Goal: Transaction & Acquisition: Purchase product/service

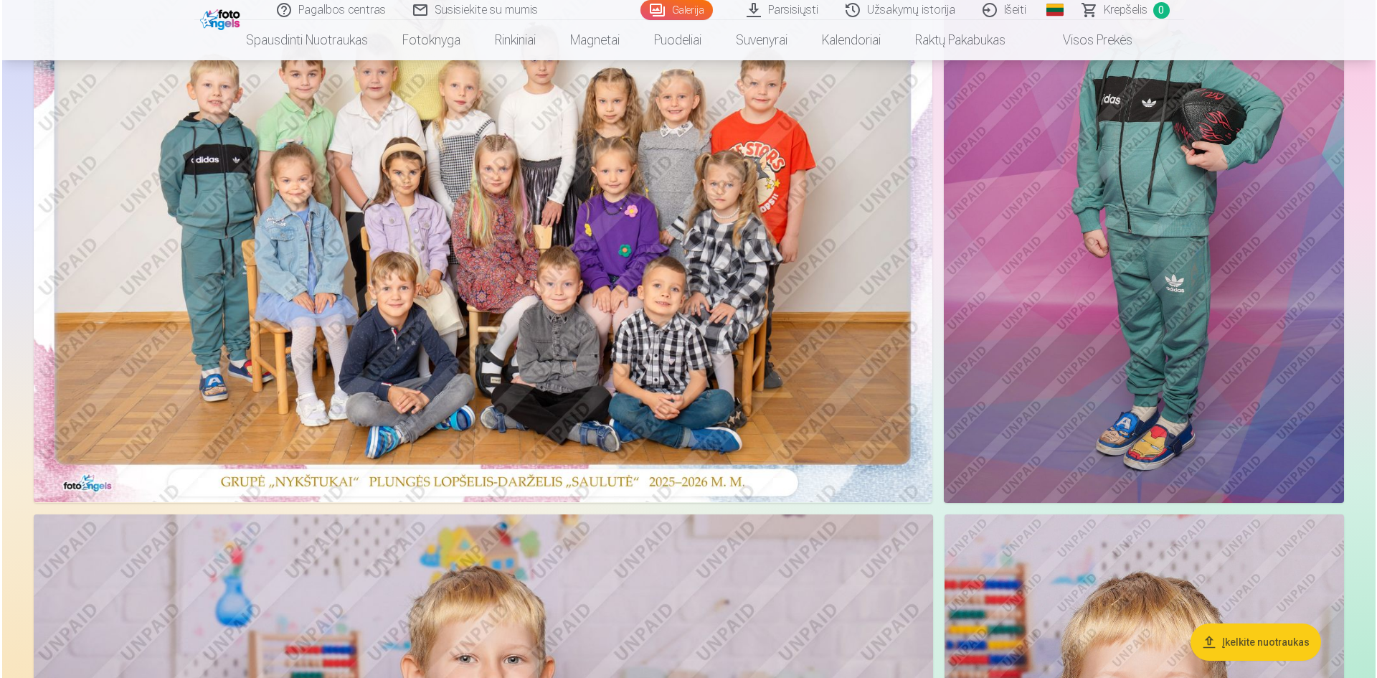
scroll to position [287, 0]
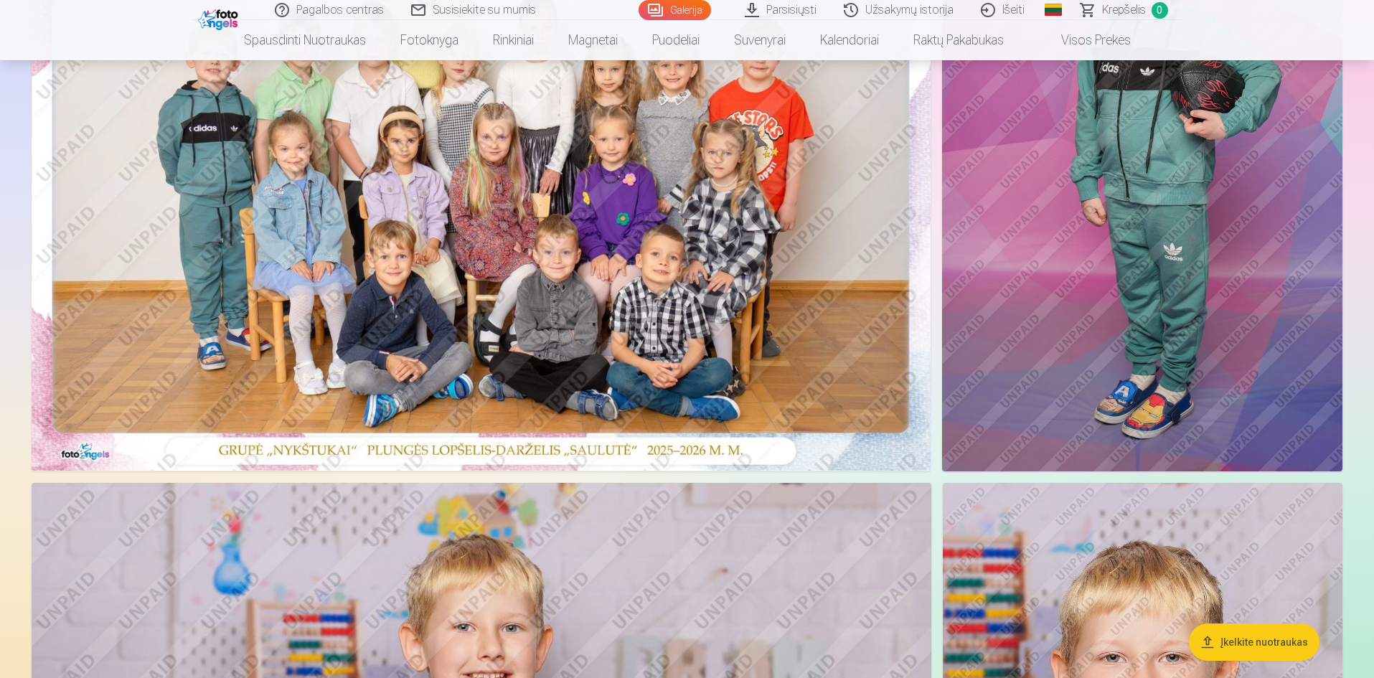
click at [728, 219] on img at bounding box center [481, 171] width 899 height 600
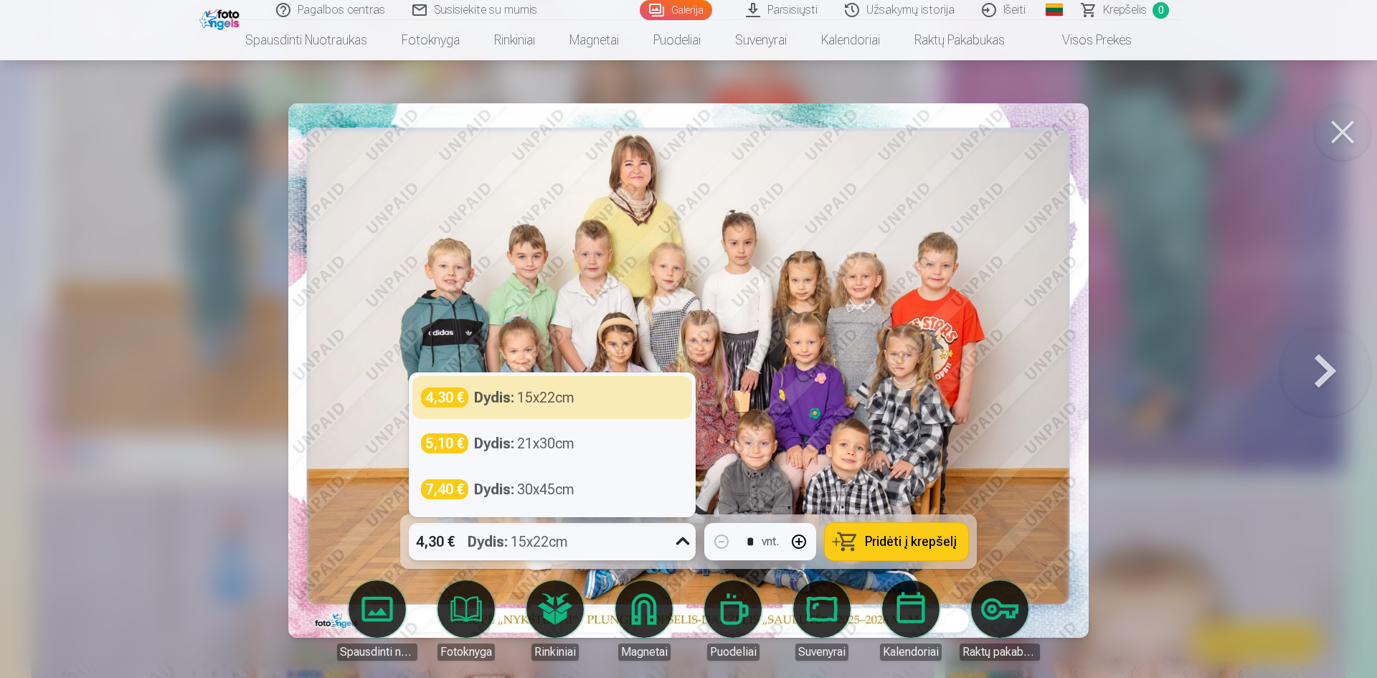
click at [678, 535] on icon at bounding box center [682, 541] width 23 height 23
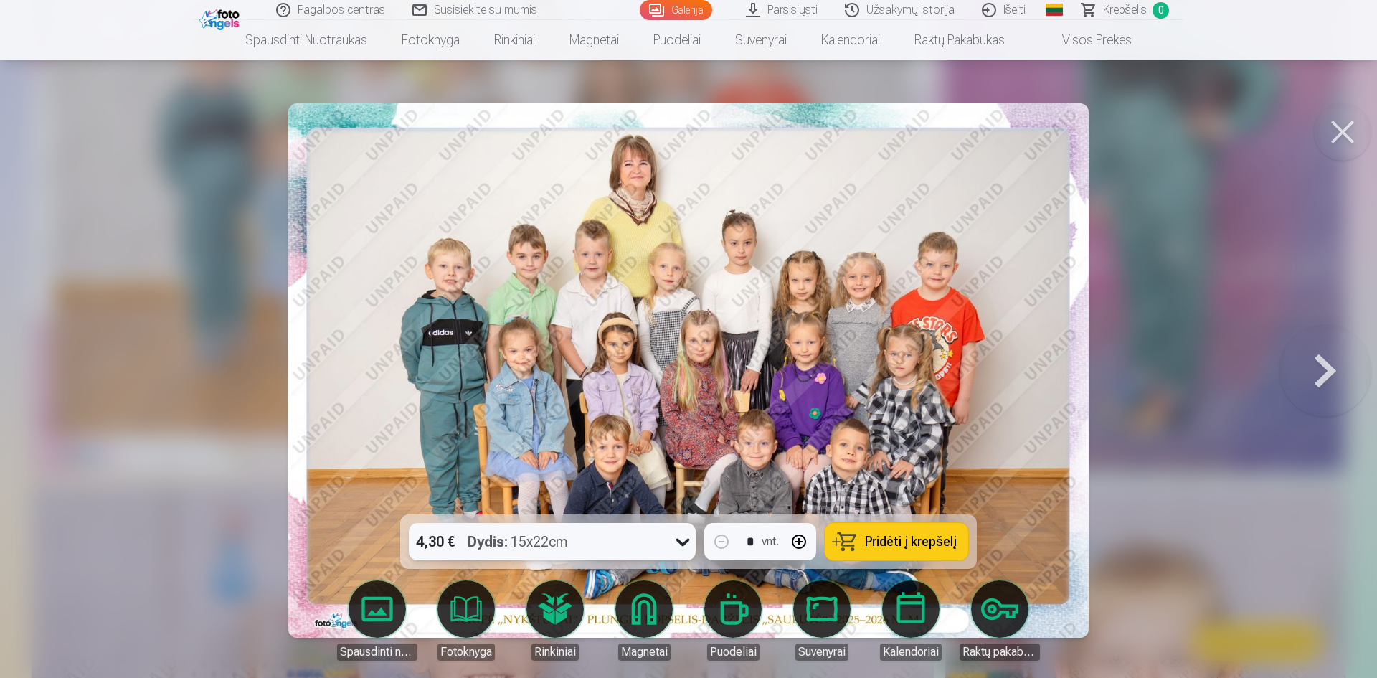
click at [678, 535] on icon at bounding box center [682, 541] width 23 height 23
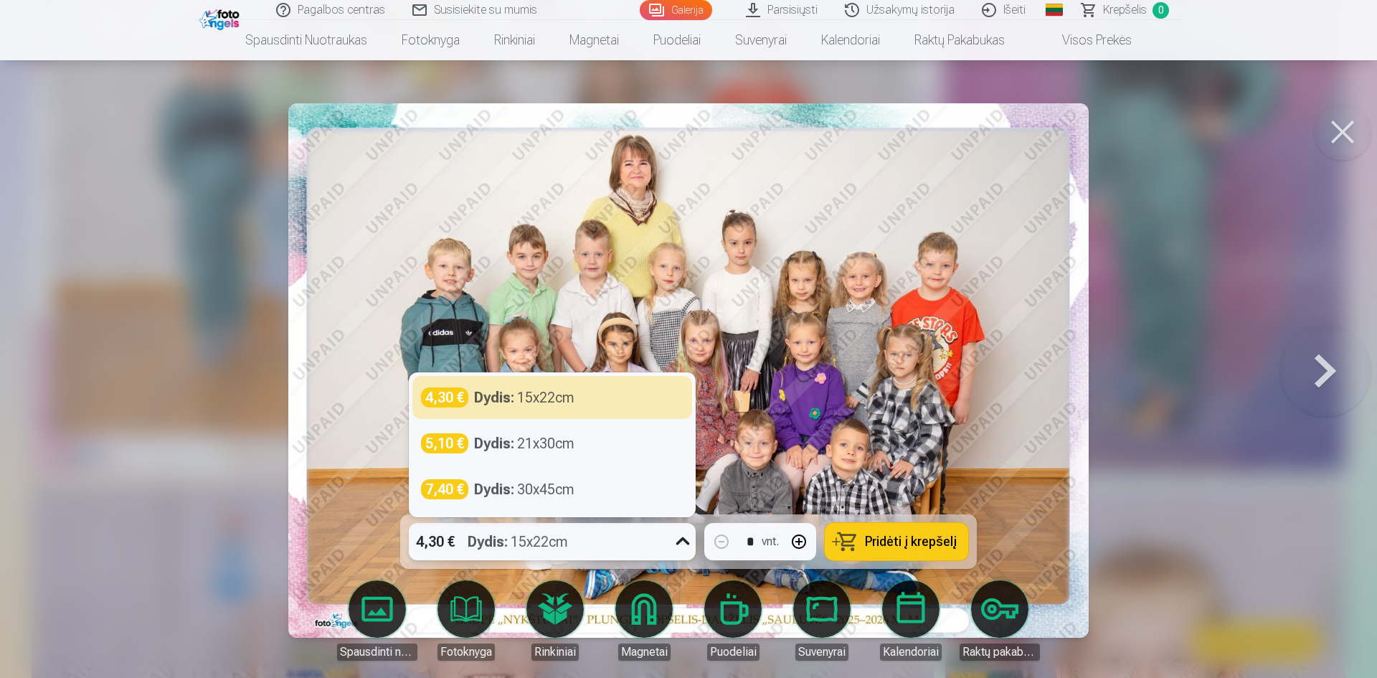
click at [674, 535] on icon at bounding box center [682, 541] width 23 height 23
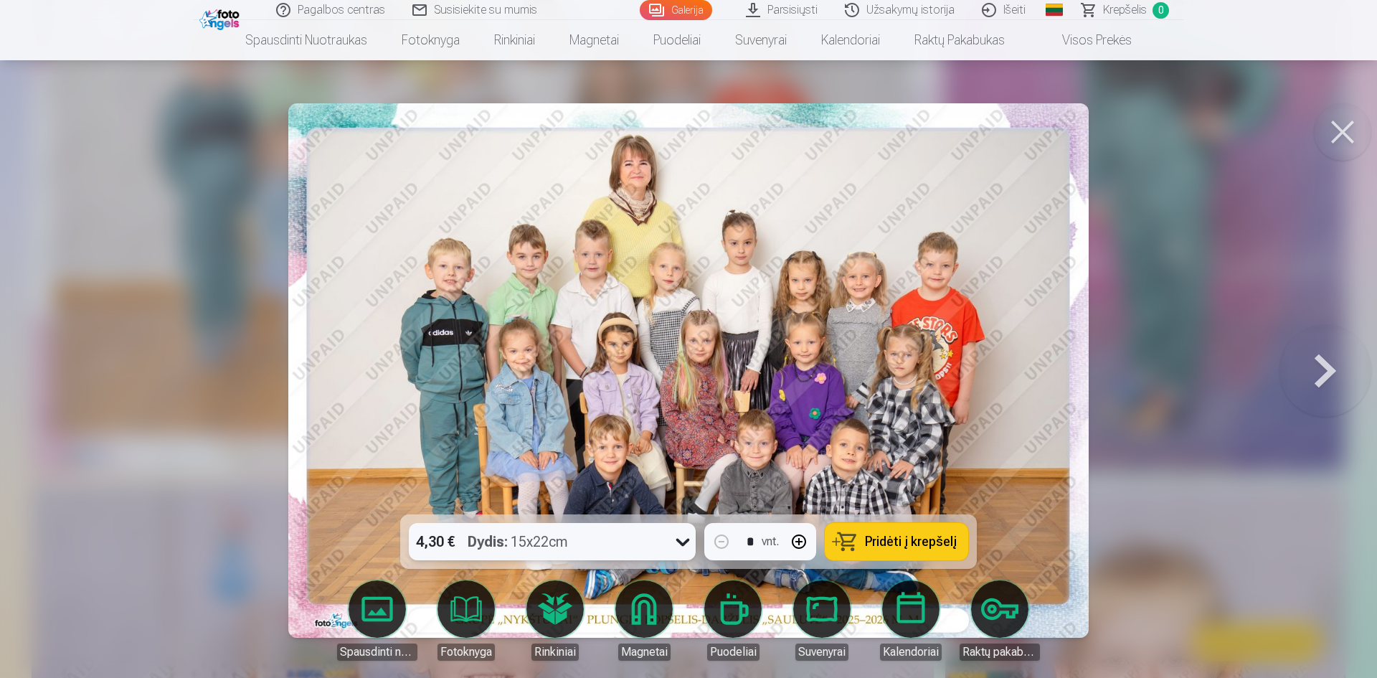
click at [675, 537] on icon at bounding box center [682, 541] width 23 height 23
click at [874, 531] on button "Pridėti į krepšelį" at bounding box center [896, 541] width 143 height 37
click at [1326, 359] on button at bounding box center [1326, 370] width 92 height 259
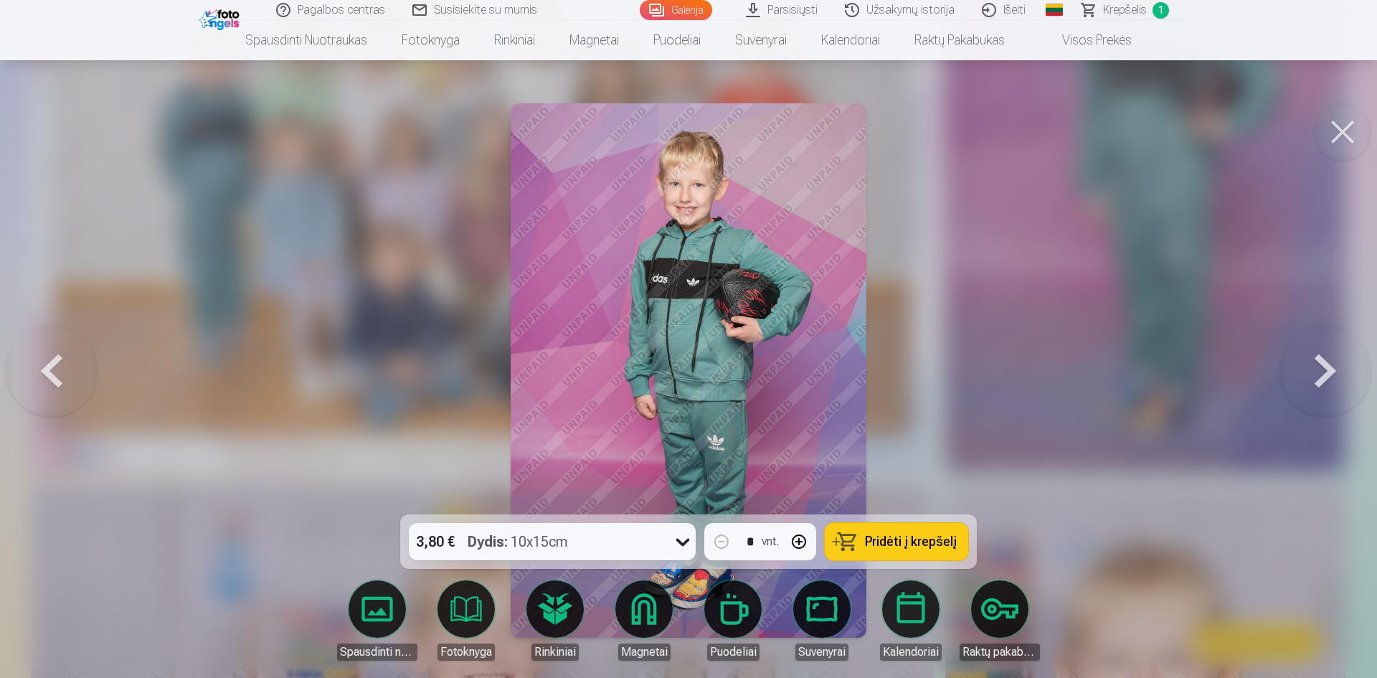
click at [1325, 357] on button at bounding box center [1326, 370] width 92 height 259
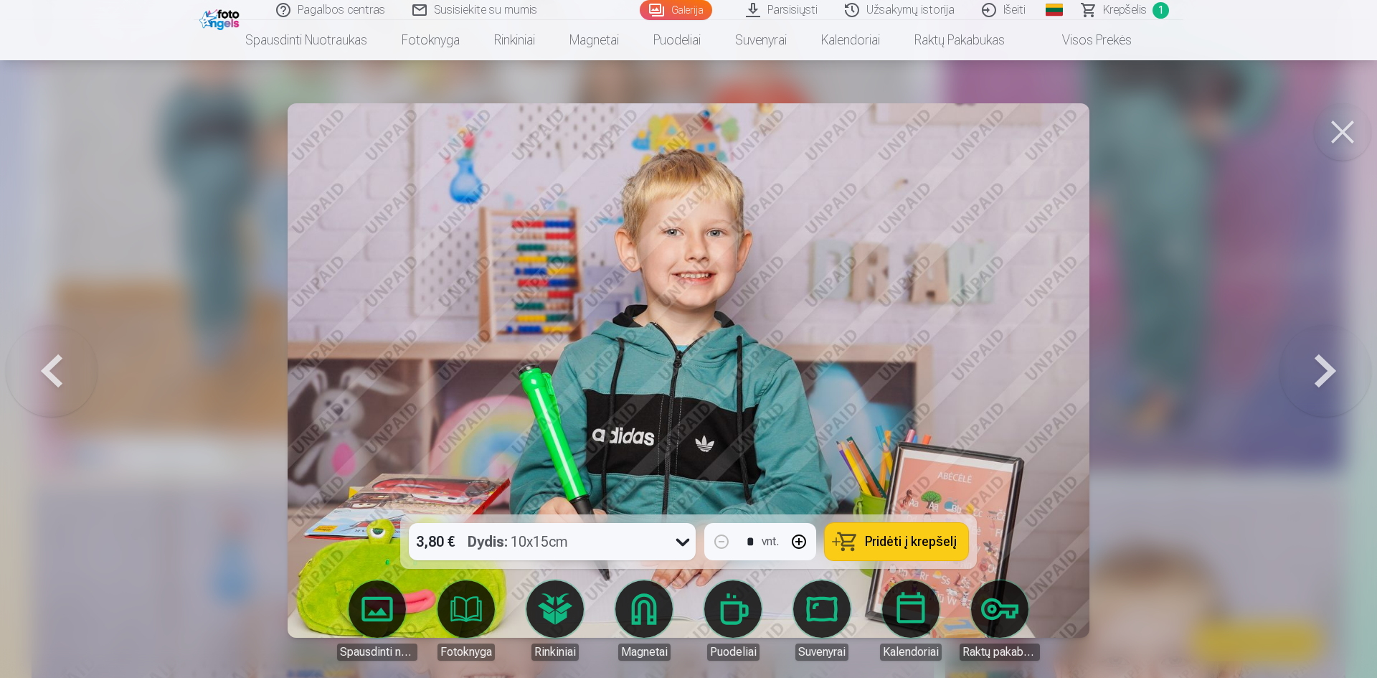
click at [645, 391] on body "Pagalbos centras Susisiekite su mumis Galerija Parsisiųsti Užsakymų istorija Iš…" at bounding box center [688, 52] width 1377 height 678
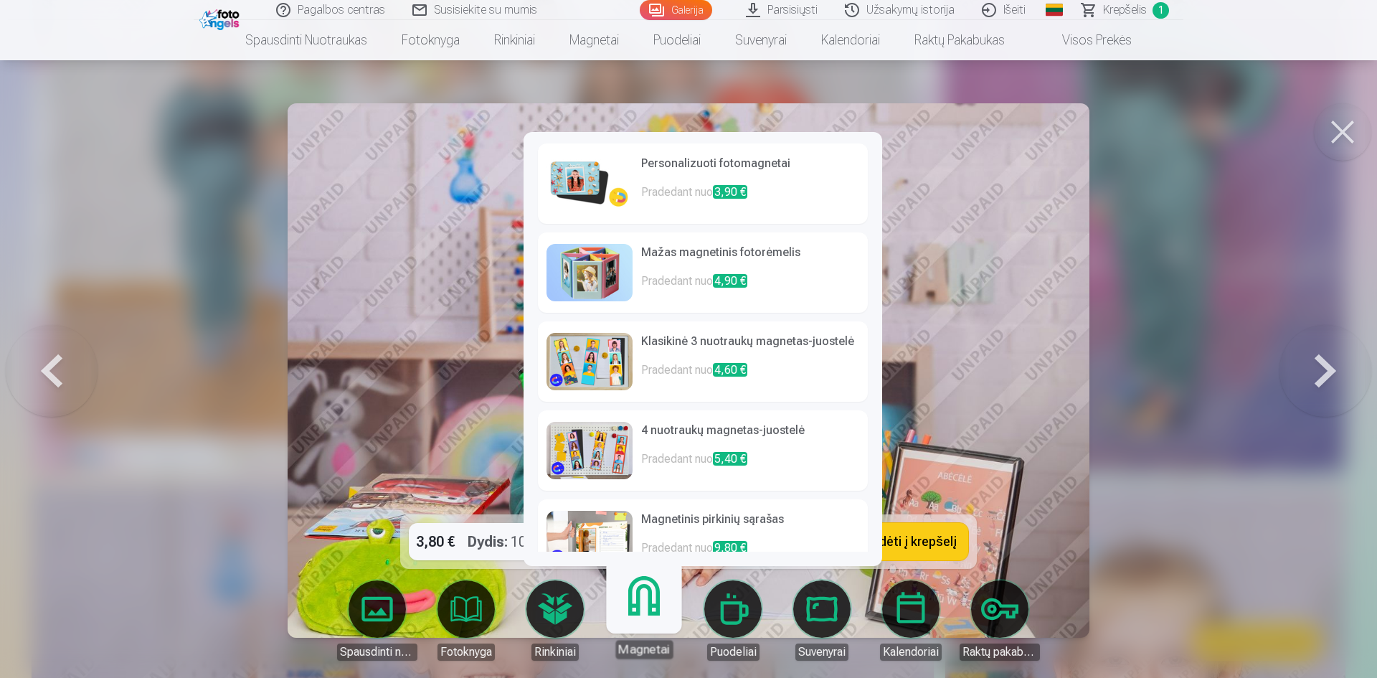
click at [817, 350] on h6 "Klasikinė 3 nuotraukų magnetas-juostelė" at bounding box center [750, 347] width 218 height 29
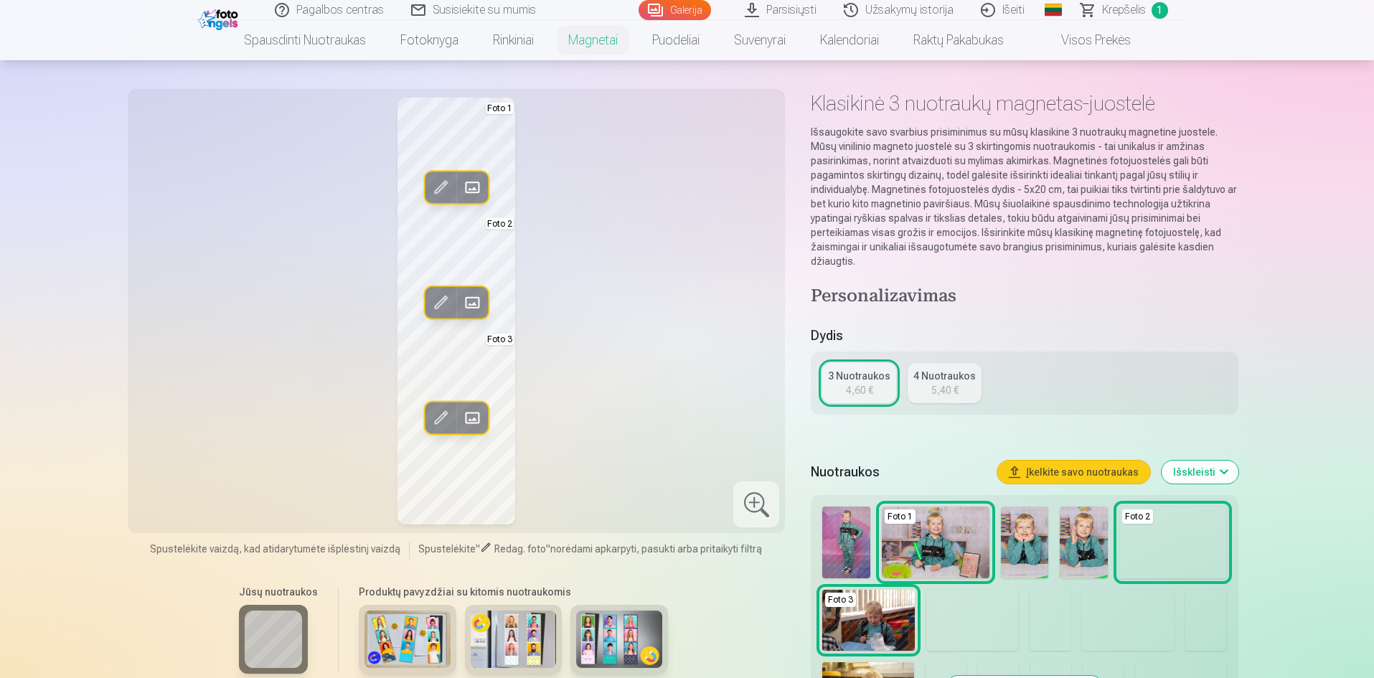
scroll to position [287, 0]
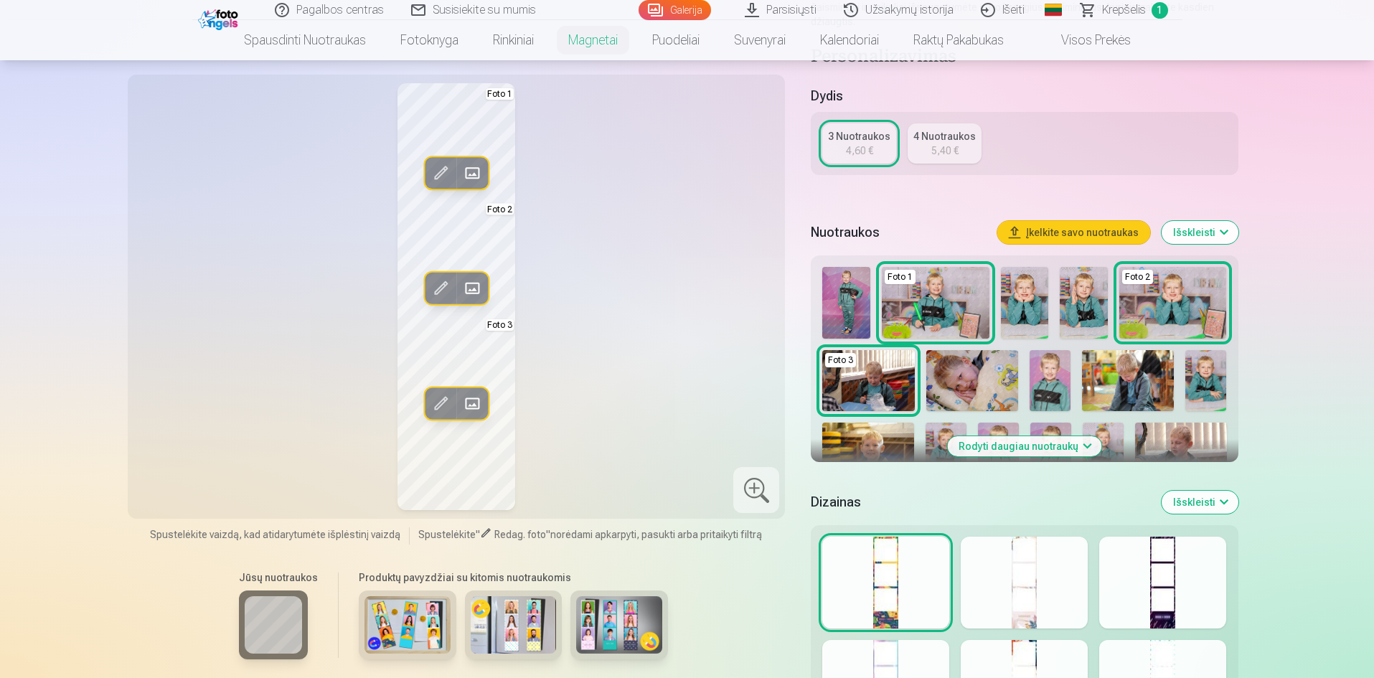
click at [1205, 382] on img at bounding box center [1205, 381] width 41 height 62
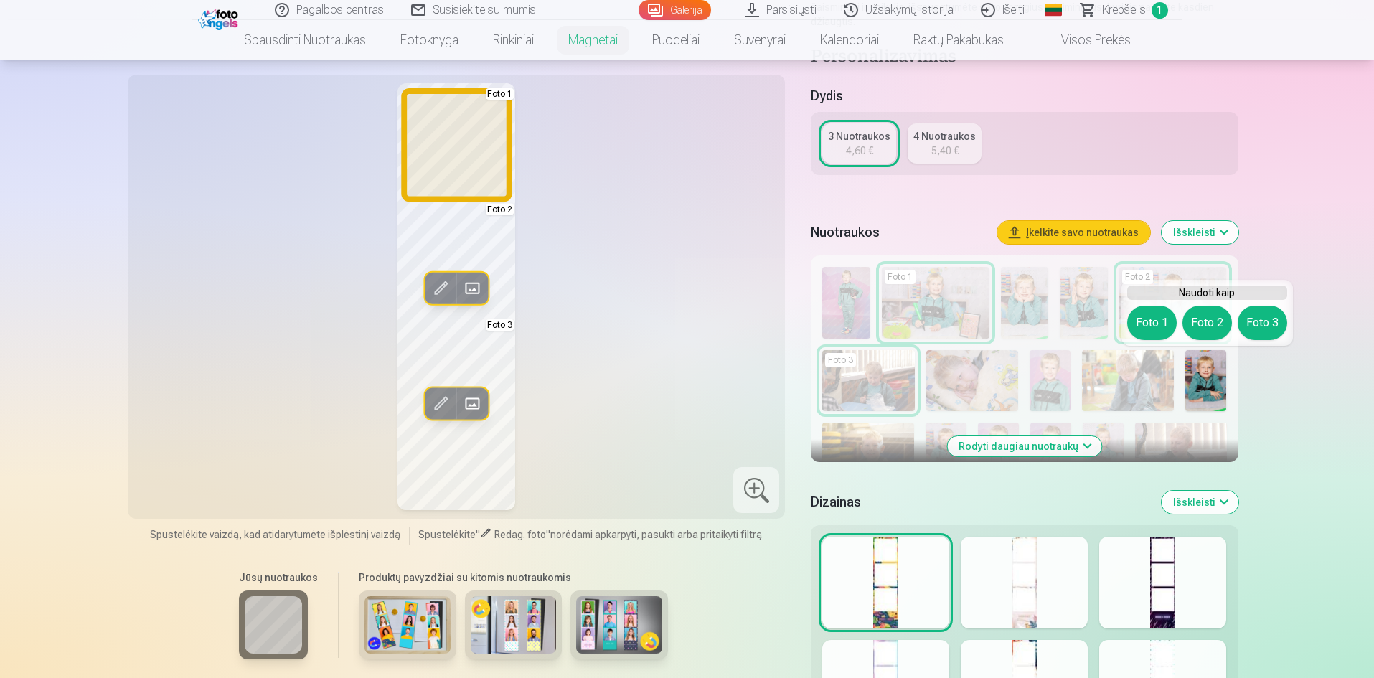
click at [1152, 320] on button "Foto 1" at bounding box center [1151, 323] width 49 height 34
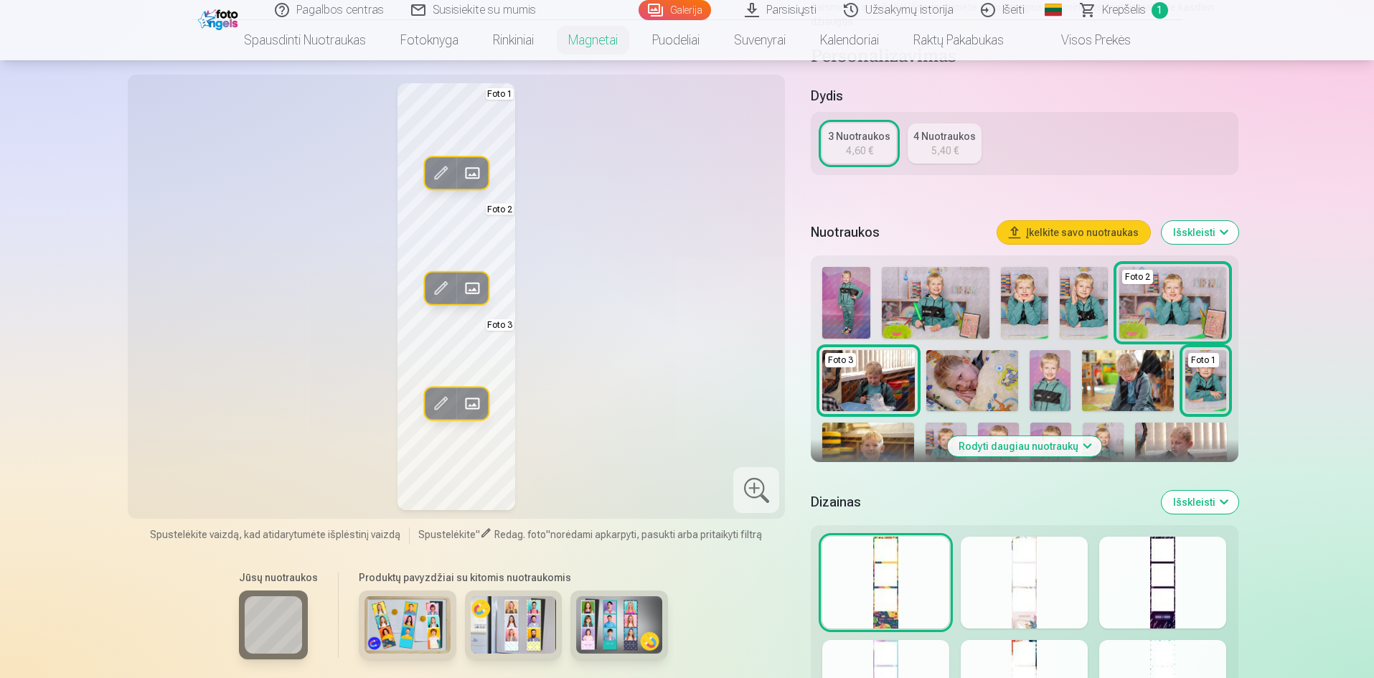
click at [854, 306] on img at bounding box center [846, 303] width 48 height 72
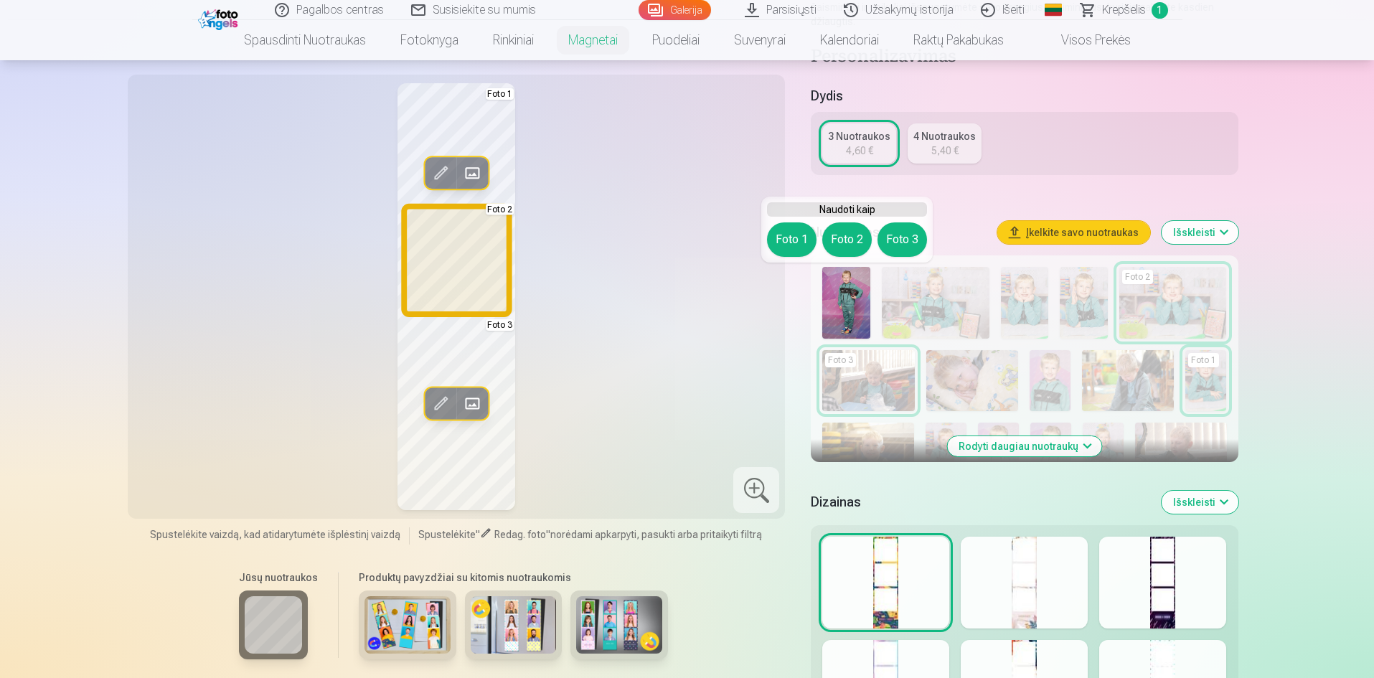
click at [849, 239] on button "Foto 2" at bounding box center [846, 239] width 49 height 34
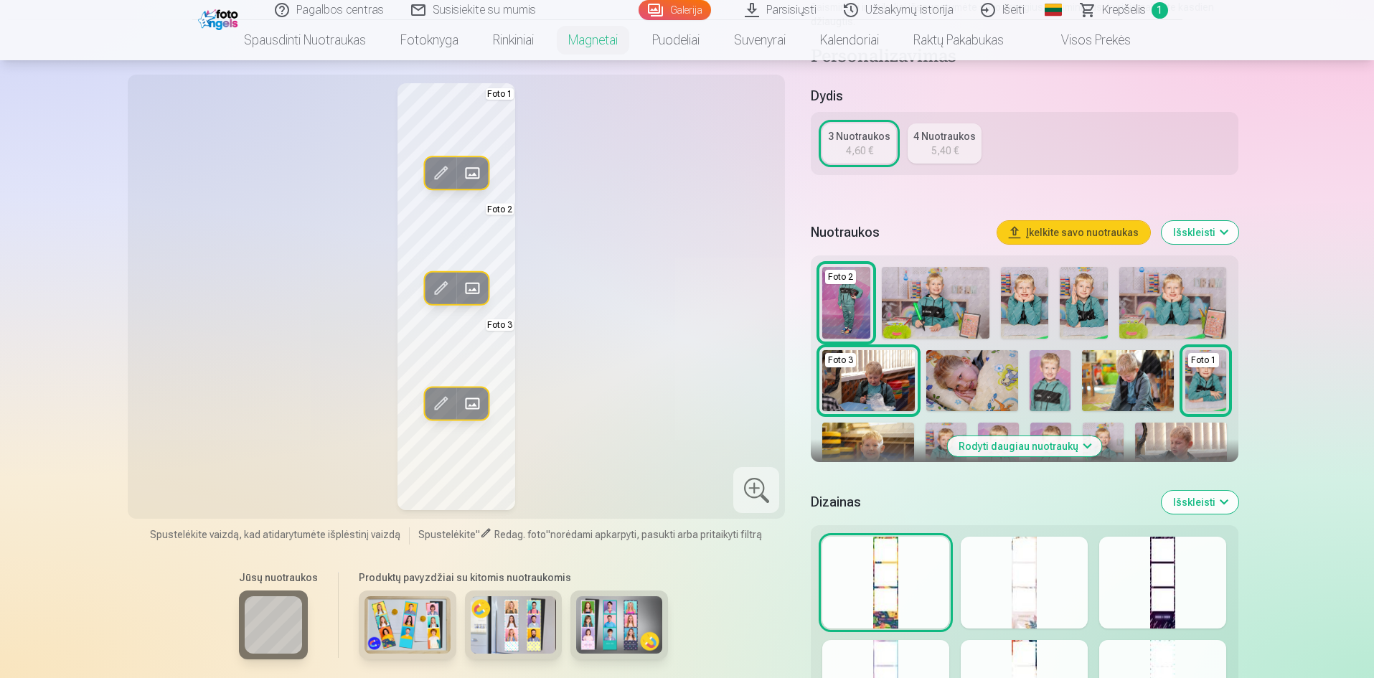
click at [1086, 446] on button "Rodyti daugiau nuotraukų" at bounding box center [1024, 446] width 154 height 20
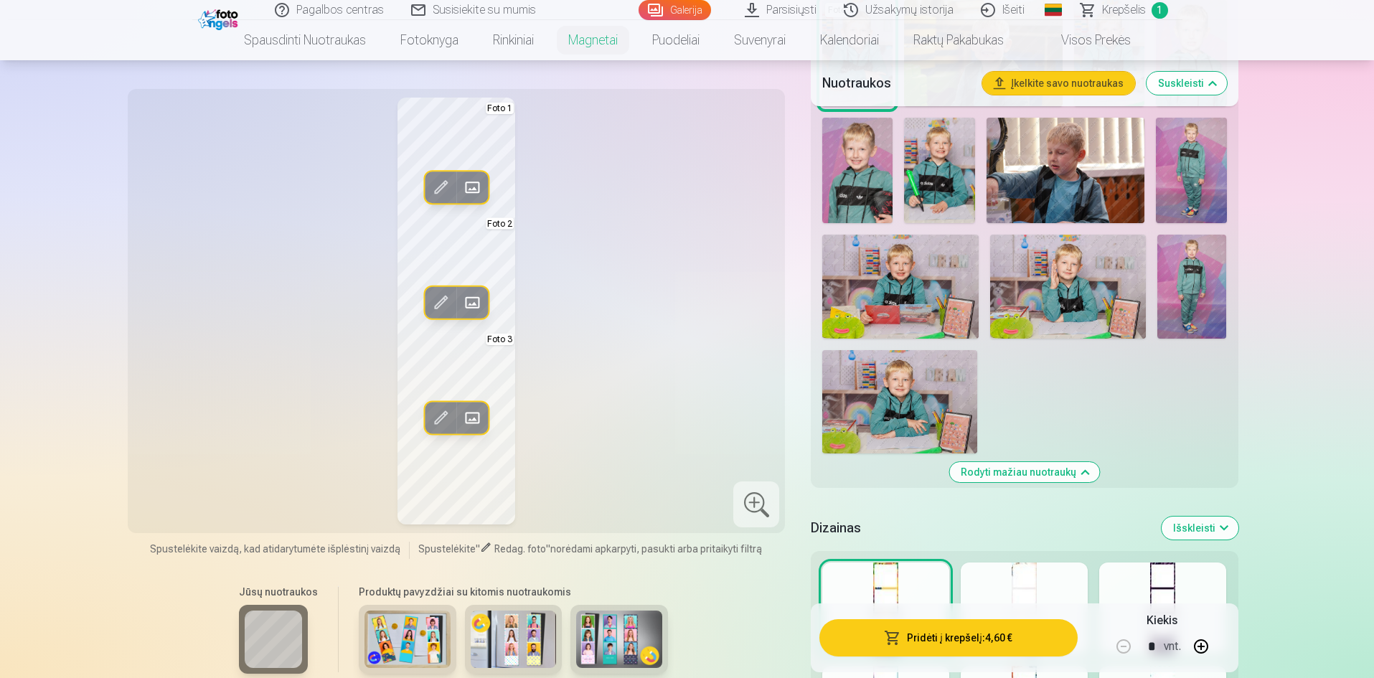
scroll to position [932, 0]
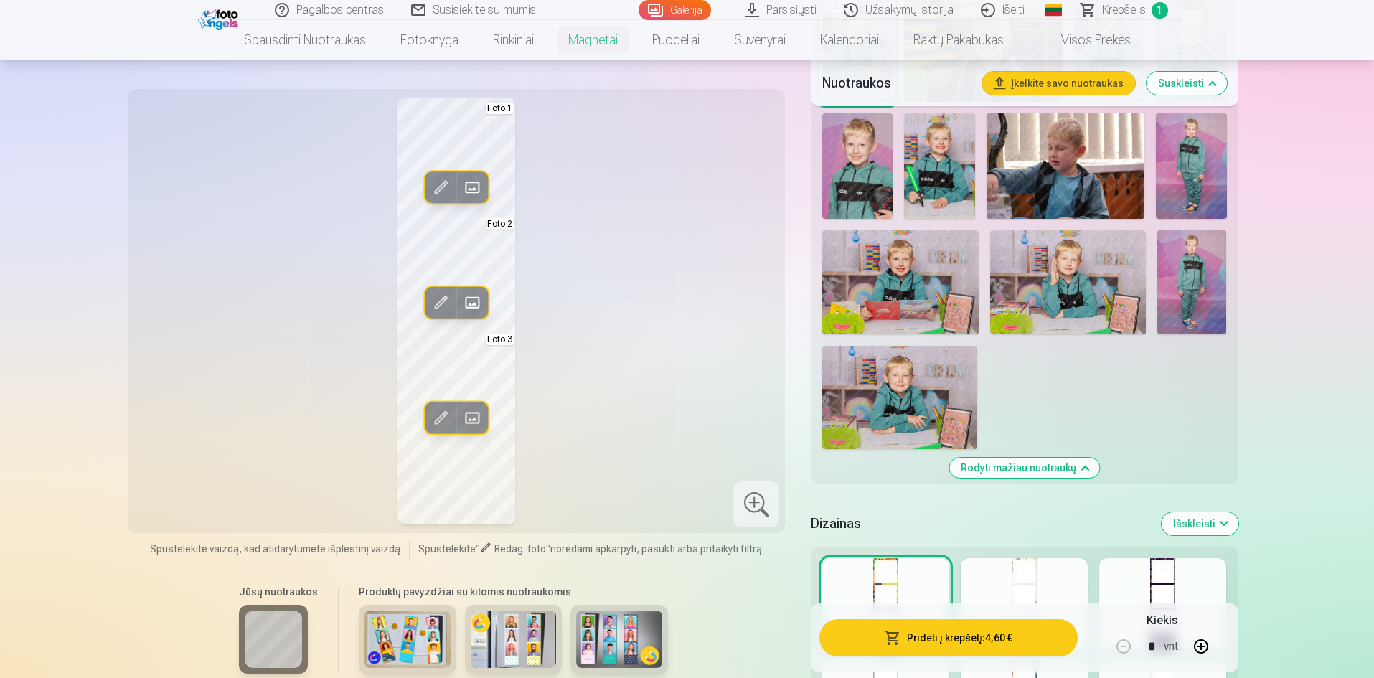
click at [1092, 270] on img at bounding box center [1068, 282] width 156 height 104
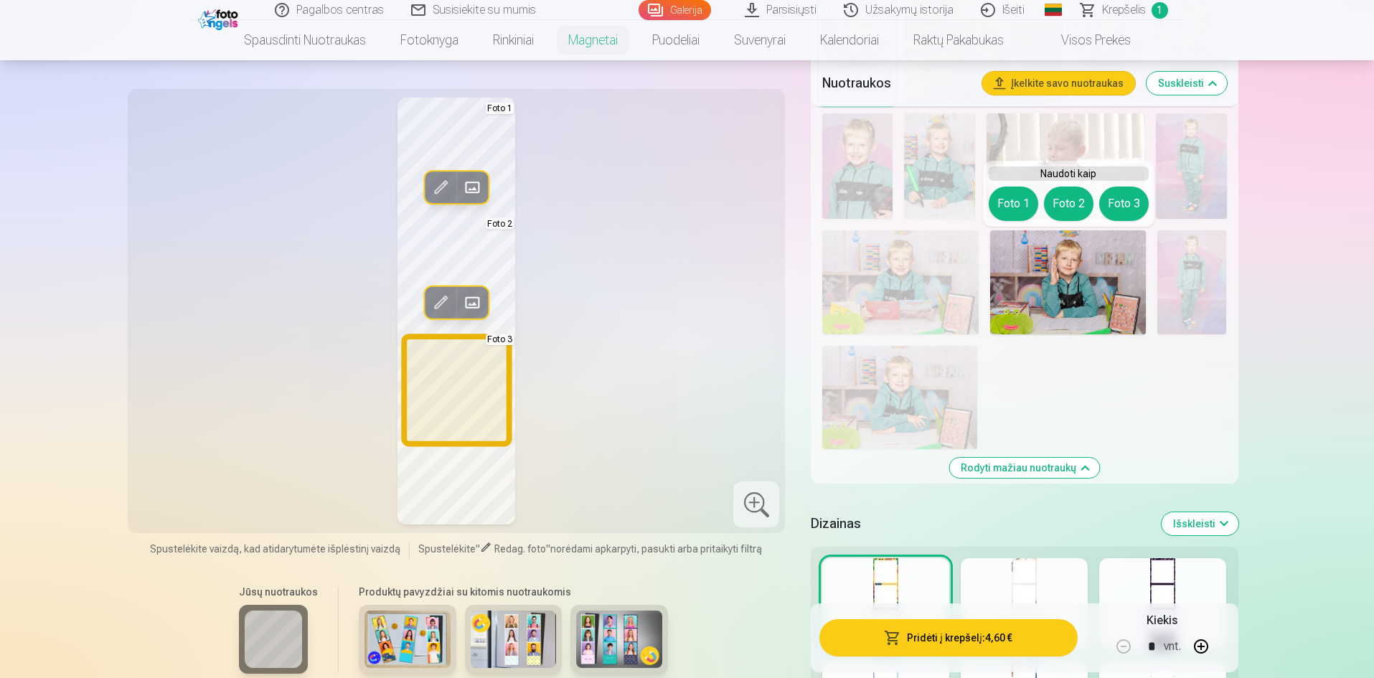
click at [1116, 202] on button "Foto 3" at bounding box center [1123, 203] width 49 height 34
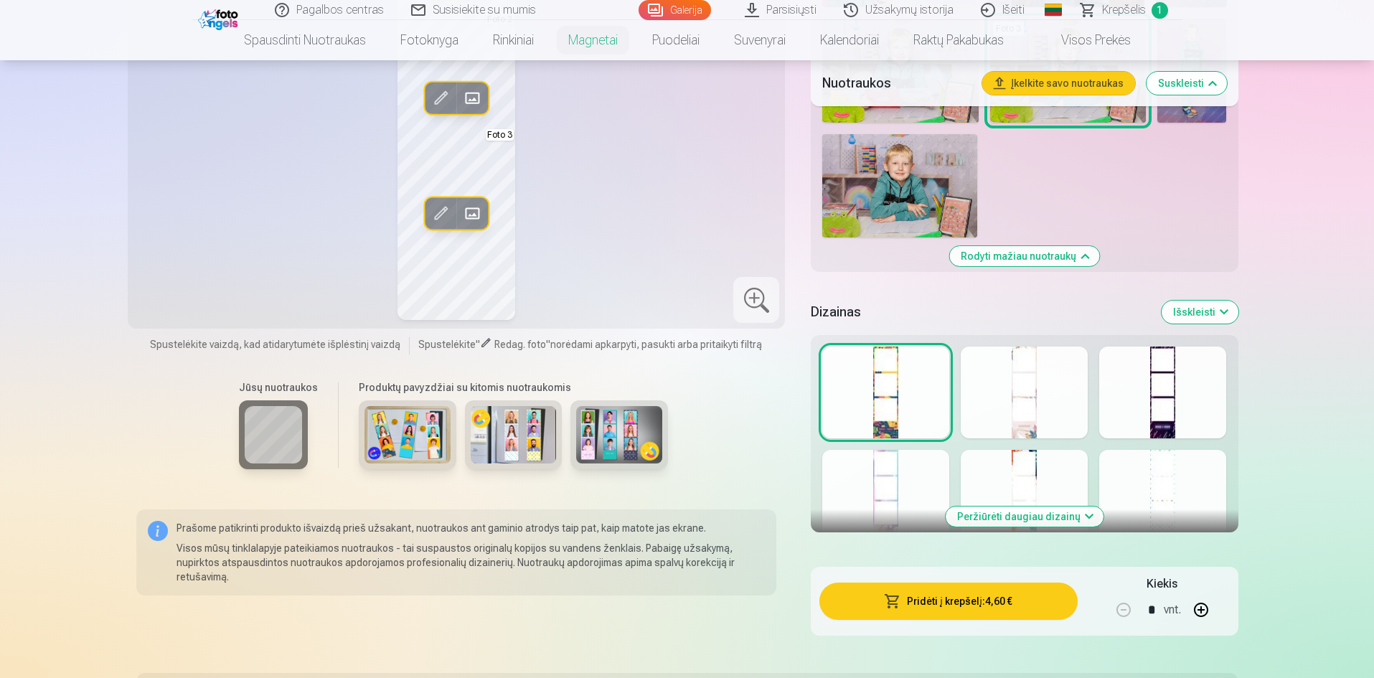
scroll to position [1148, 0]
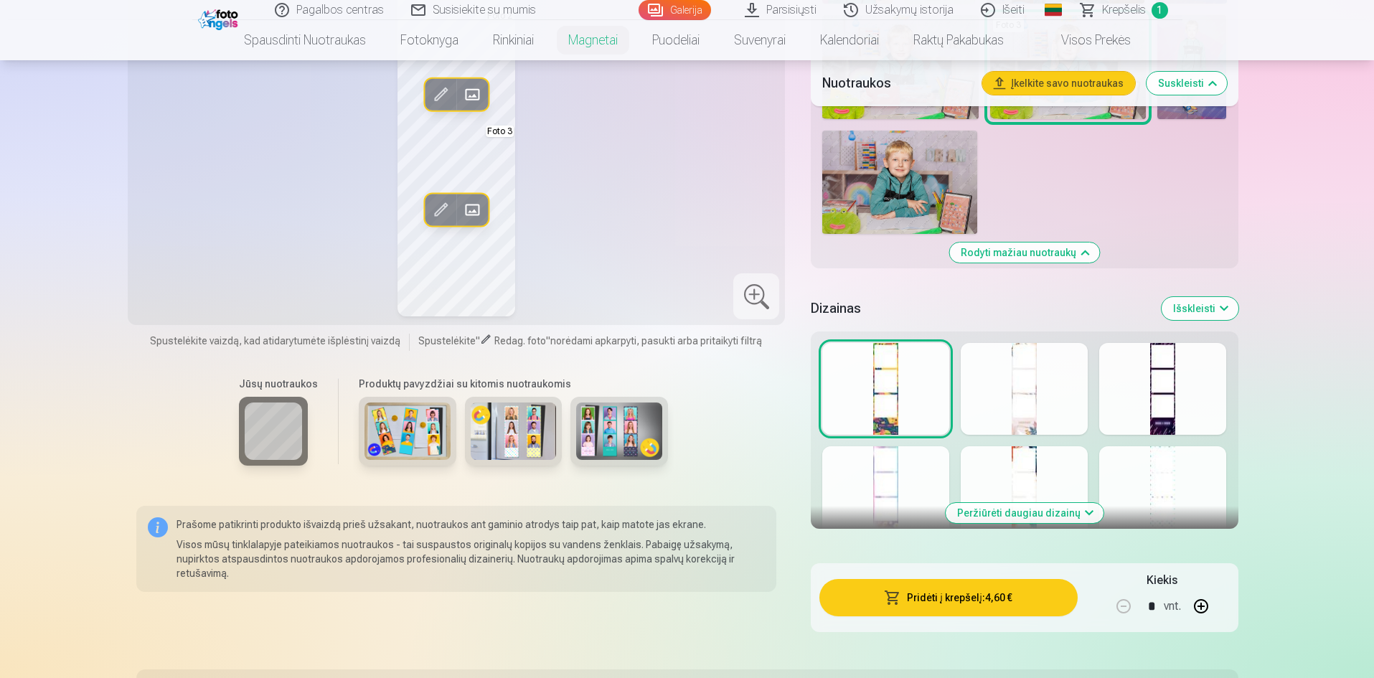
click at [996, 513] on button "Peržiūrėti daugiau dizainų" at bounding box center [1024, 513] width 158 height 20
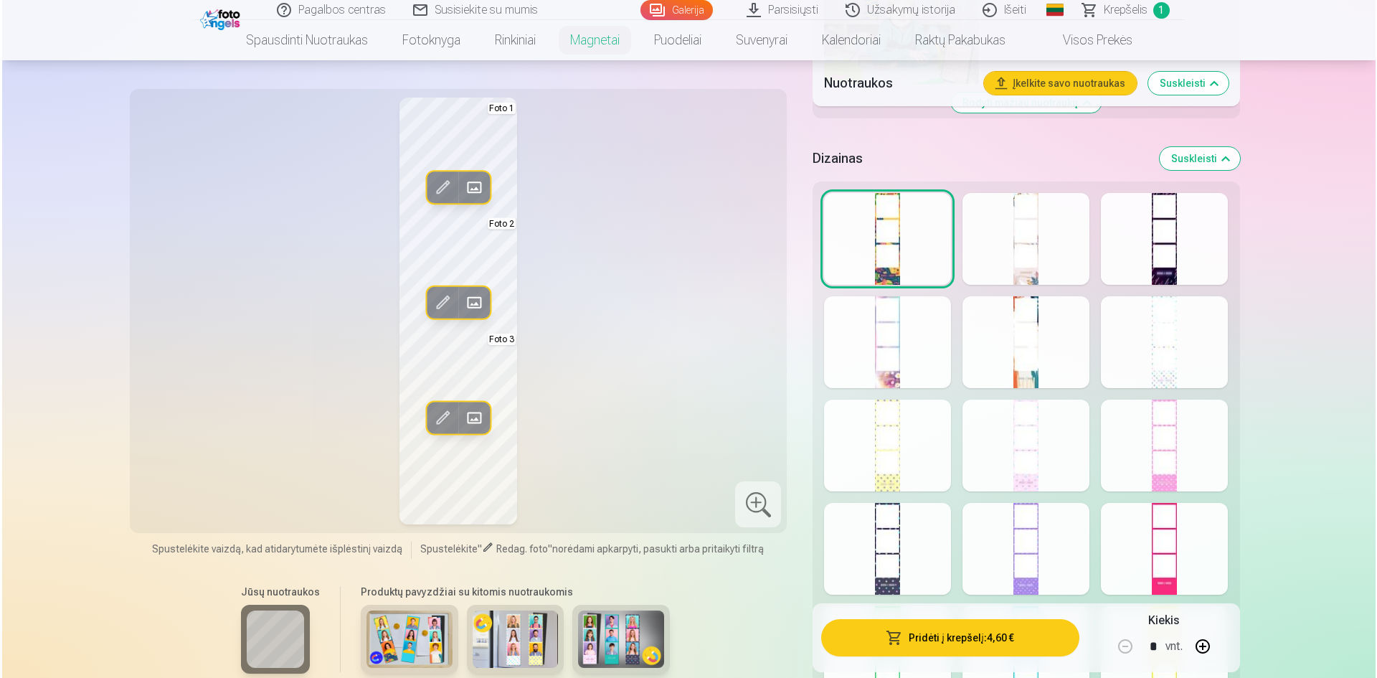
scroll to position [1291, 0]
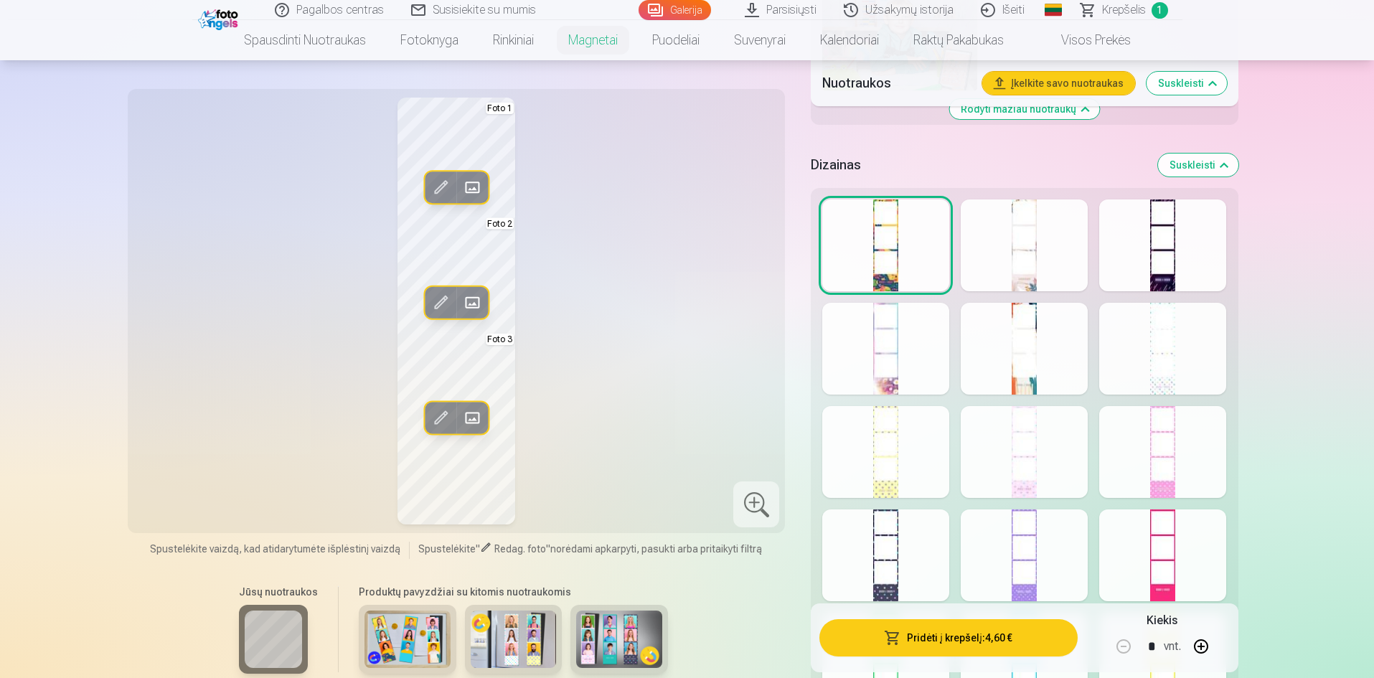
click at [878, 274] on div at bounding box center [885, 245] width 127 height 92
click at [1051, 269] on div at bounding box center [1023, 245] width 127 height 92
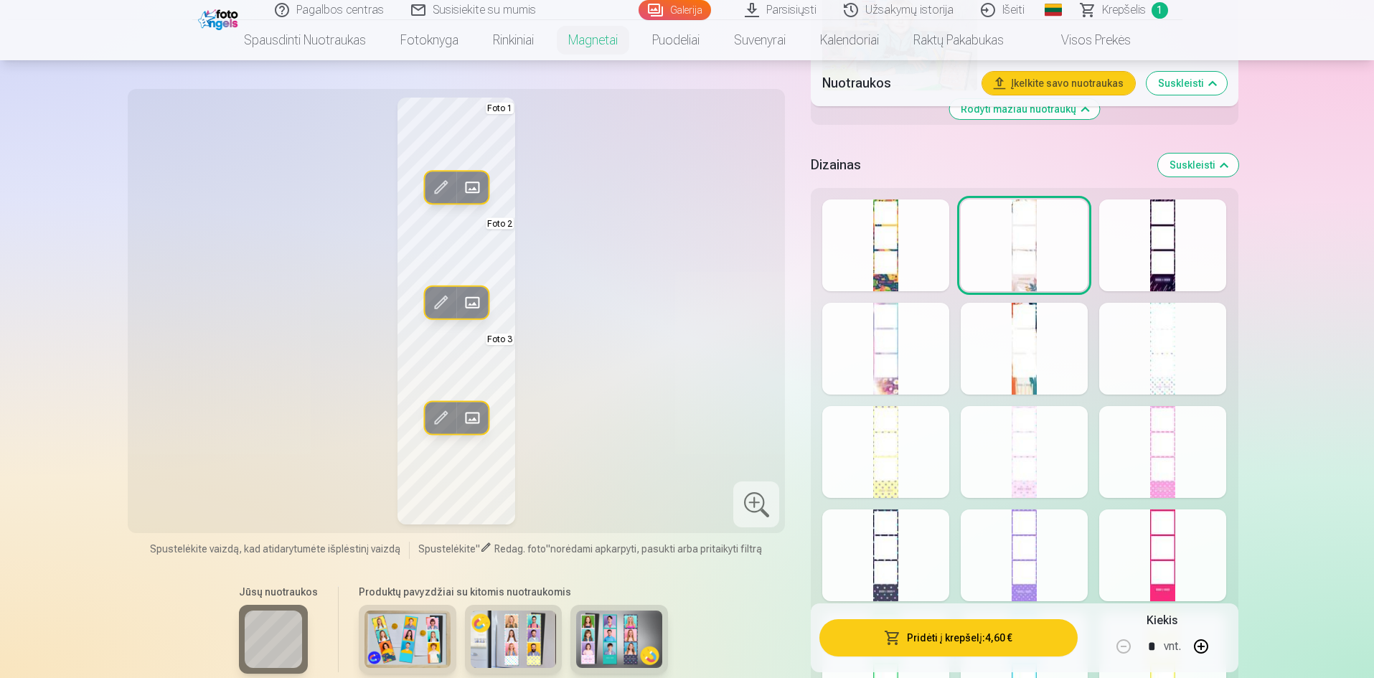
click at [1151, 241] on div at bounding box center [1162, 245] width 127 height 92
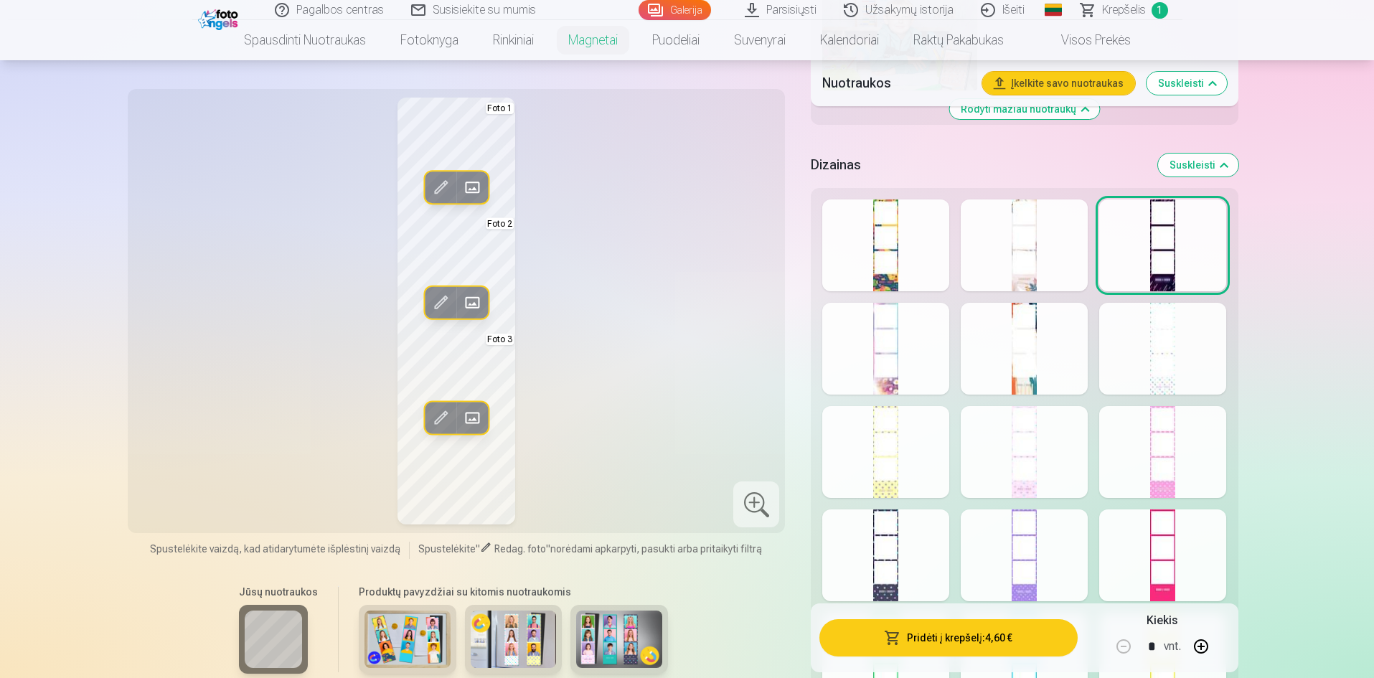
click at [1052, 644] on button "Pridėti į krepšelį : 4,60 €" at bounding box center [948, 637] width 258 height 37
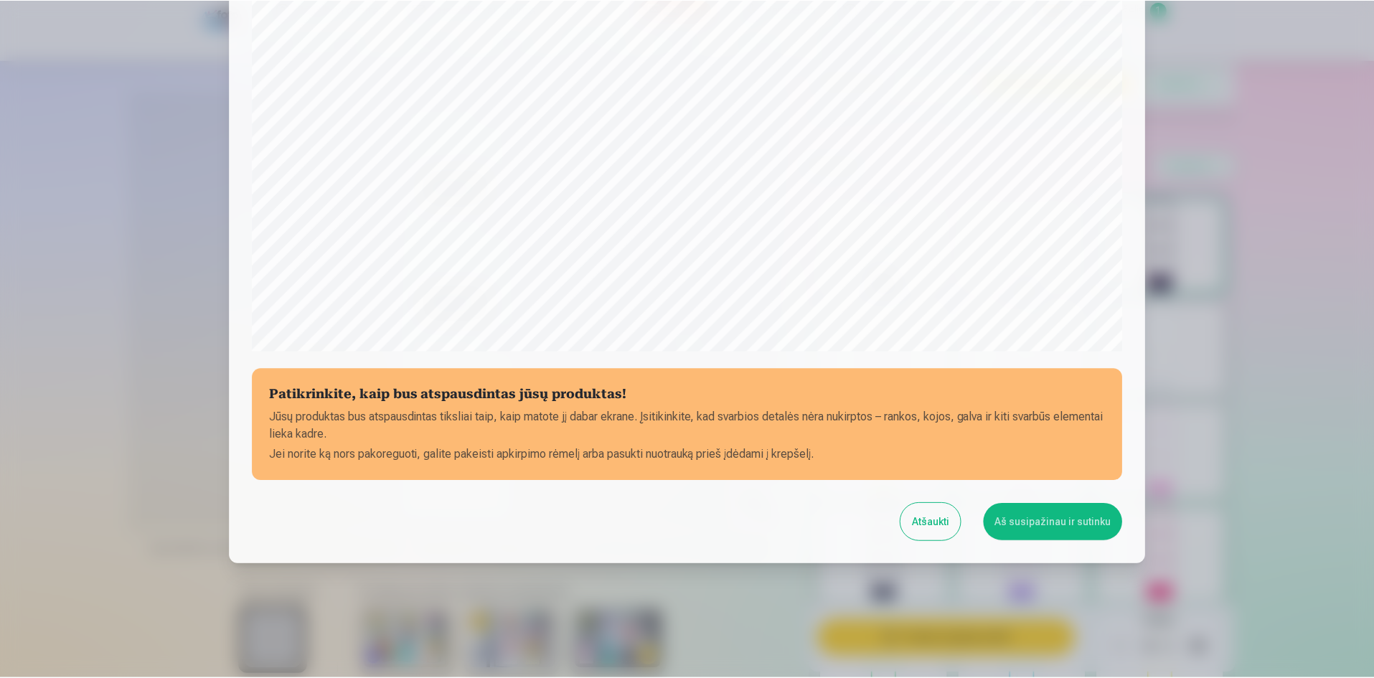
scroll to position [355, 0]
click at [1016, 526] on button "Aš susipažinau ir sutinku" at bounding box center [1055, 521] width 139 height 37
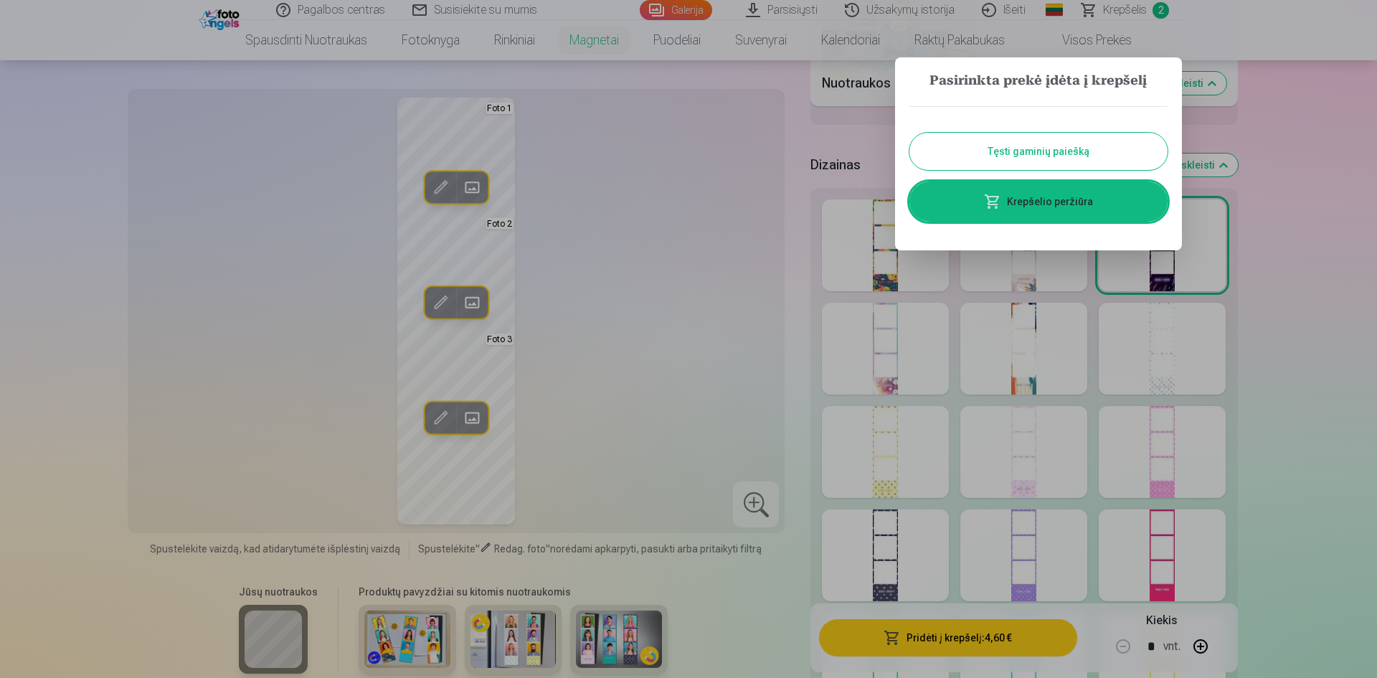
click at [1064, 154] on button "Tęsti gaminių paiešką" at bounding box center [1039, 151] width 258 height 37
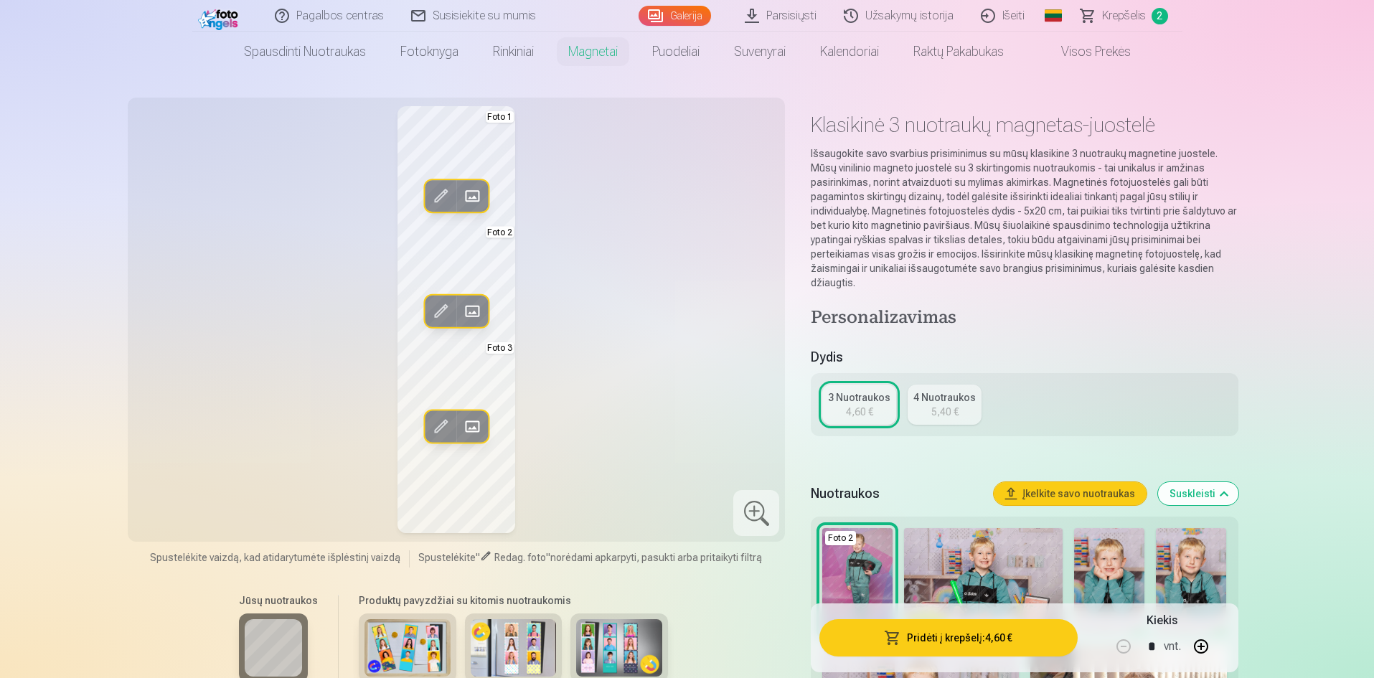
scroll to position [0, 0]
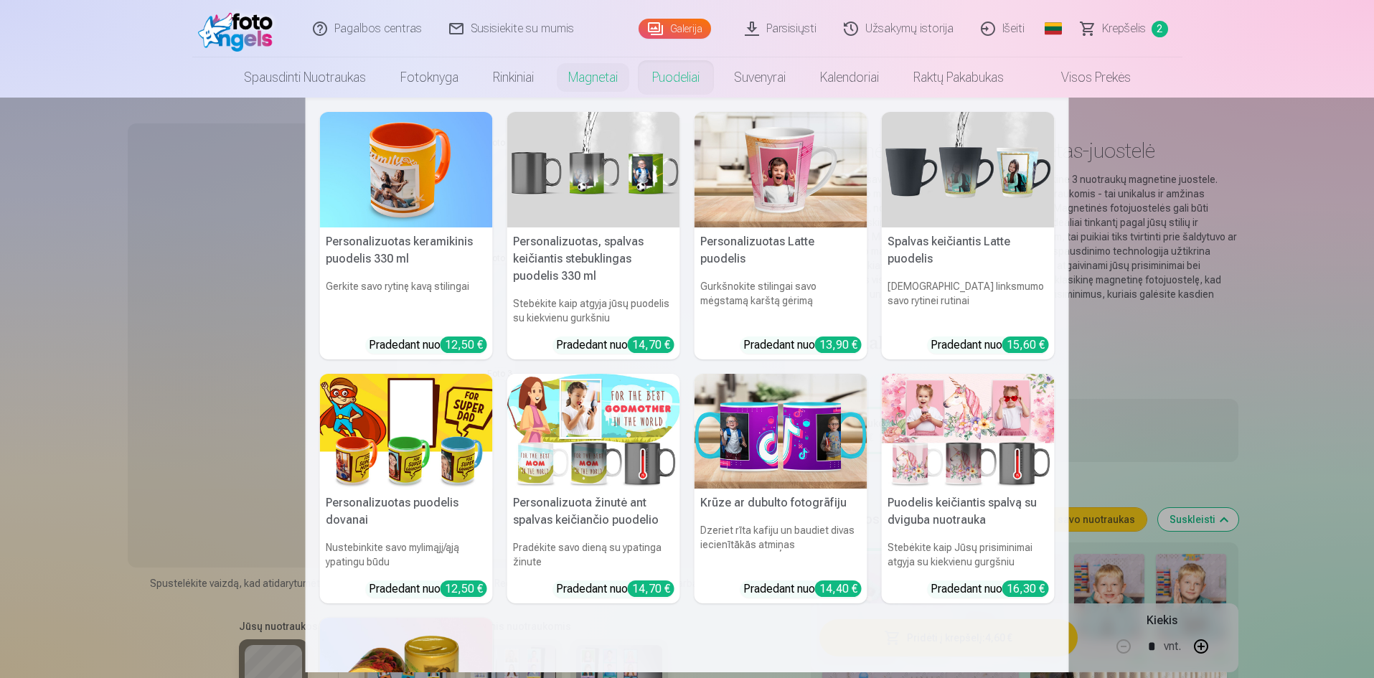
click at [674, 80] on link "Puodeliai" at bounding box center [676, 77] width 82 height 40
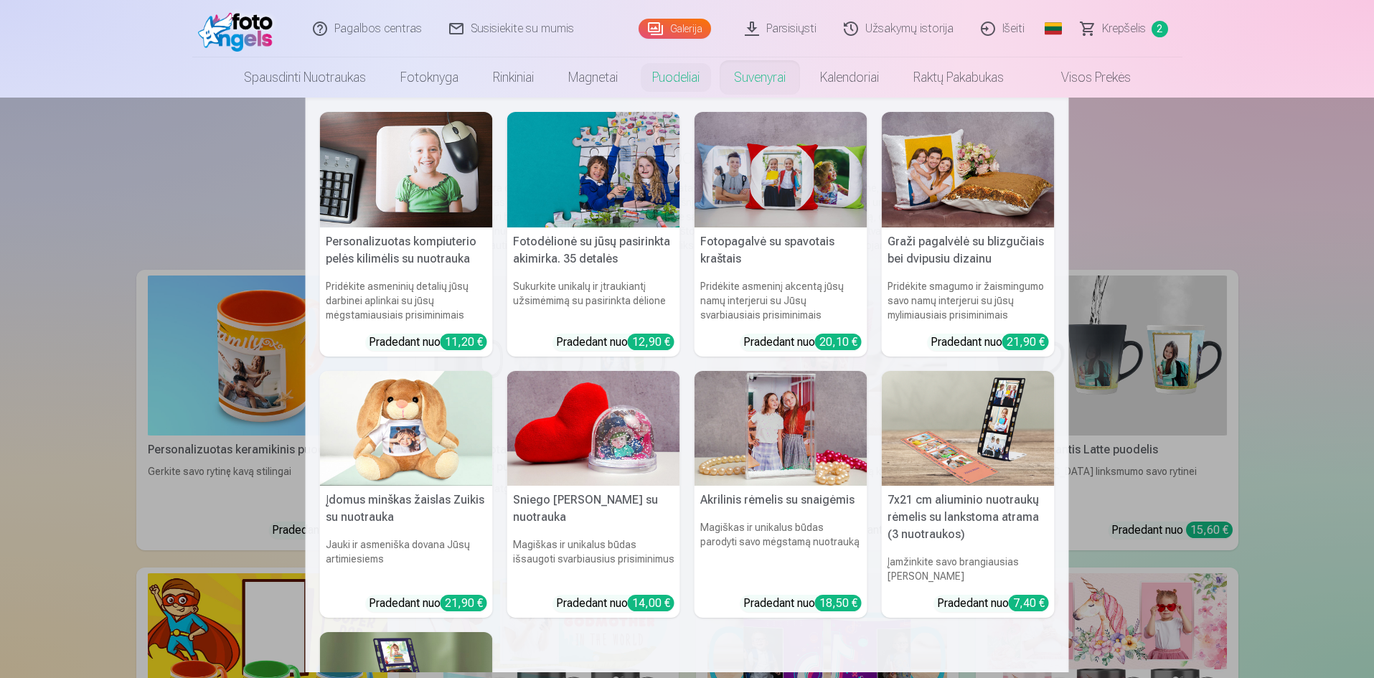
click at [770, 77] on link "Suvenyrai" at bounding box center [760, 77] width 86 height 40
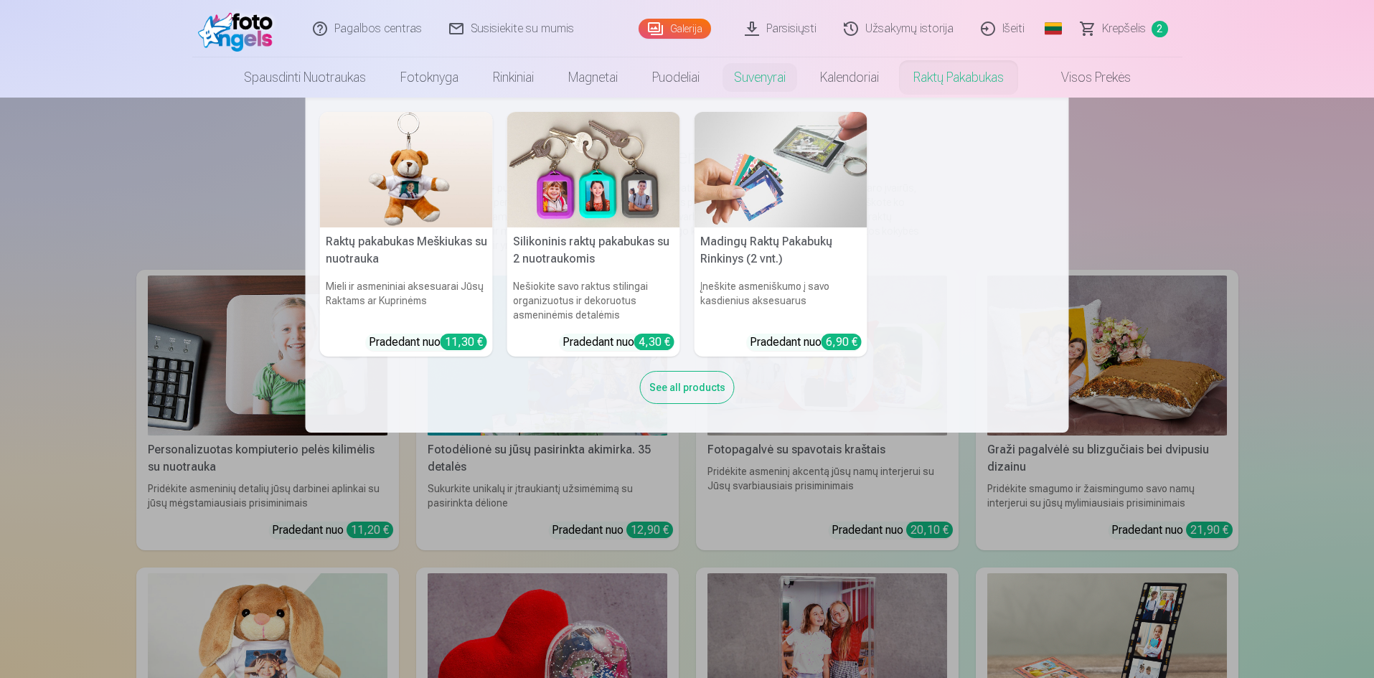
click at [988, 85] on link "Raktų pakabukas" at bounding box center [958, 77] width 125 height 40
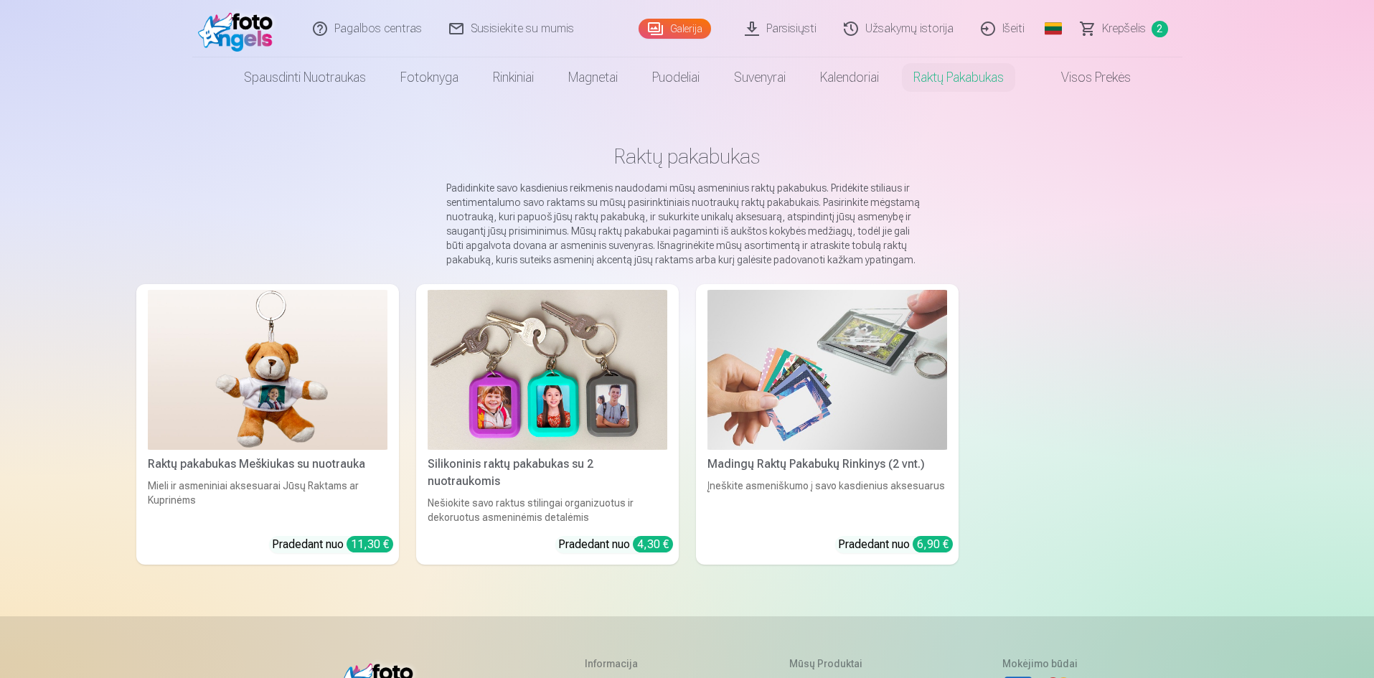
click at [851, 341] on img at bounding box center [827, 370] width 240 height 160
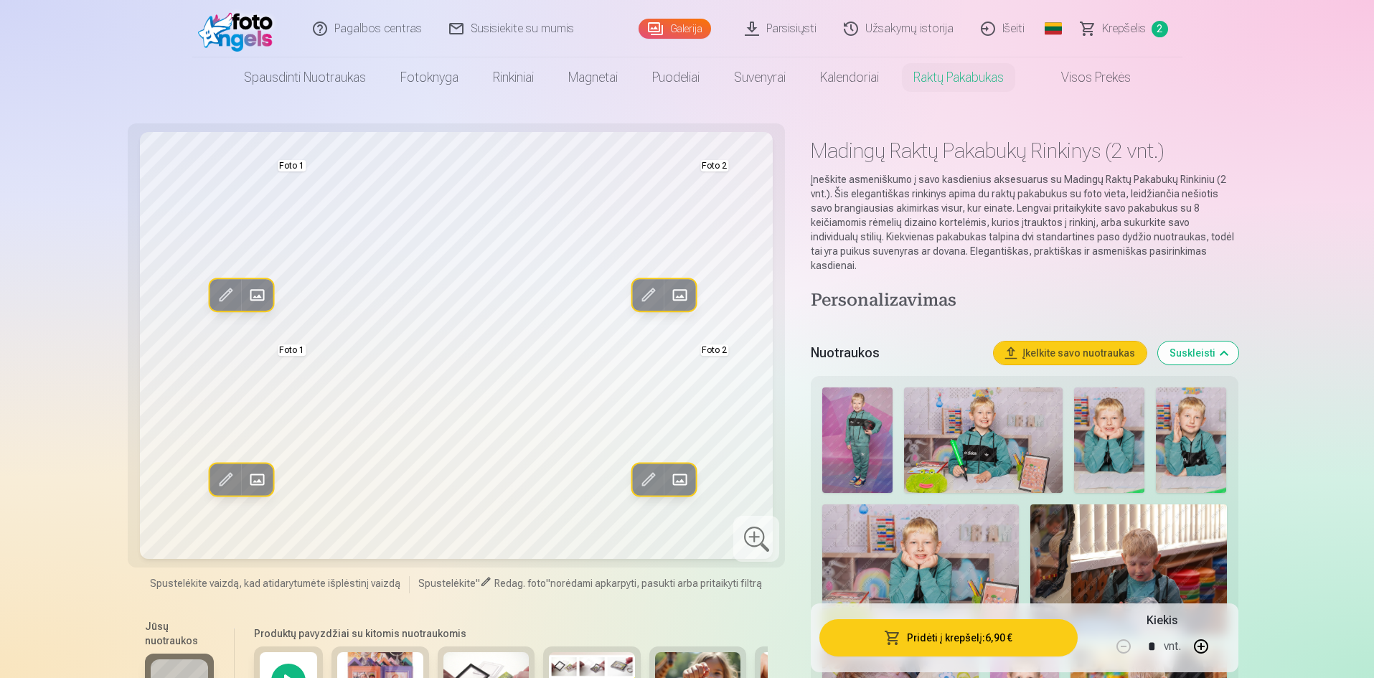
click at [1131, 31] on span "Krepšelis" at bounding box center [1124, 28] width 44 height 17
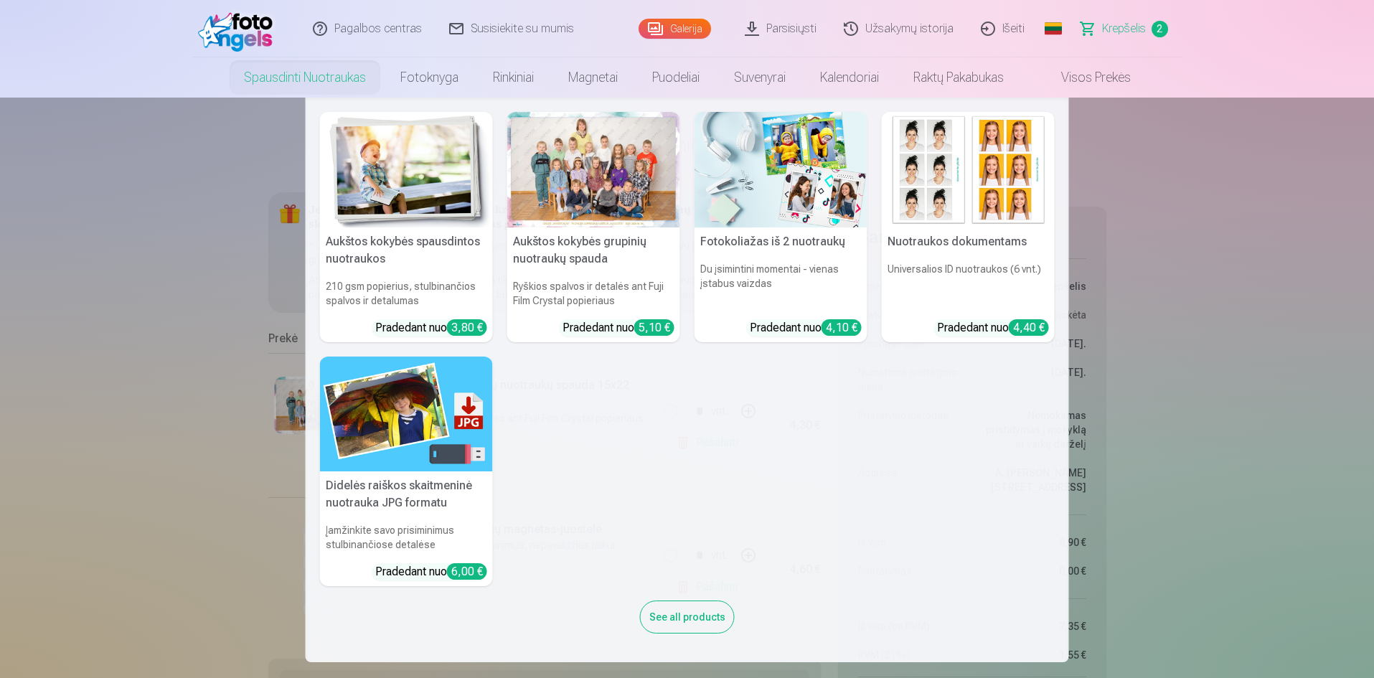
click at [330, 77] on link "Spausdinti nuotraukas" at bounding box center [305, 77] width 156 height 40
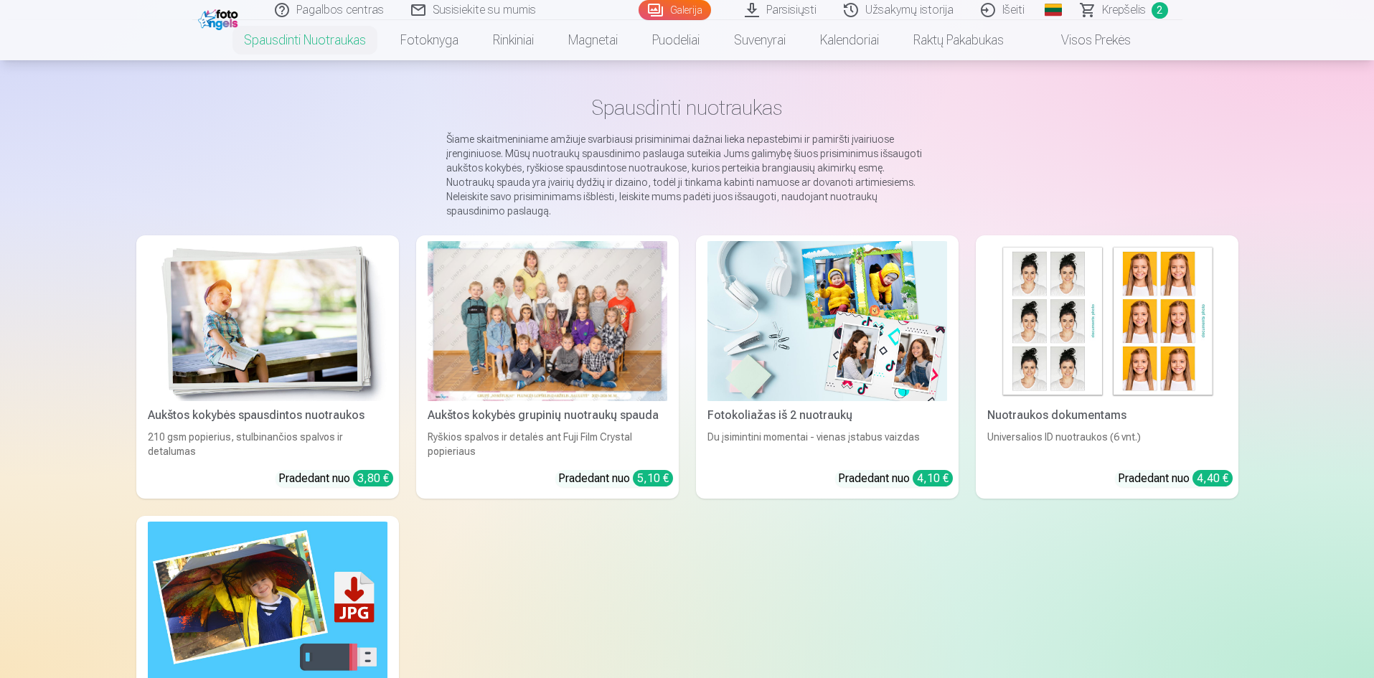
scroll to position [72, 0]
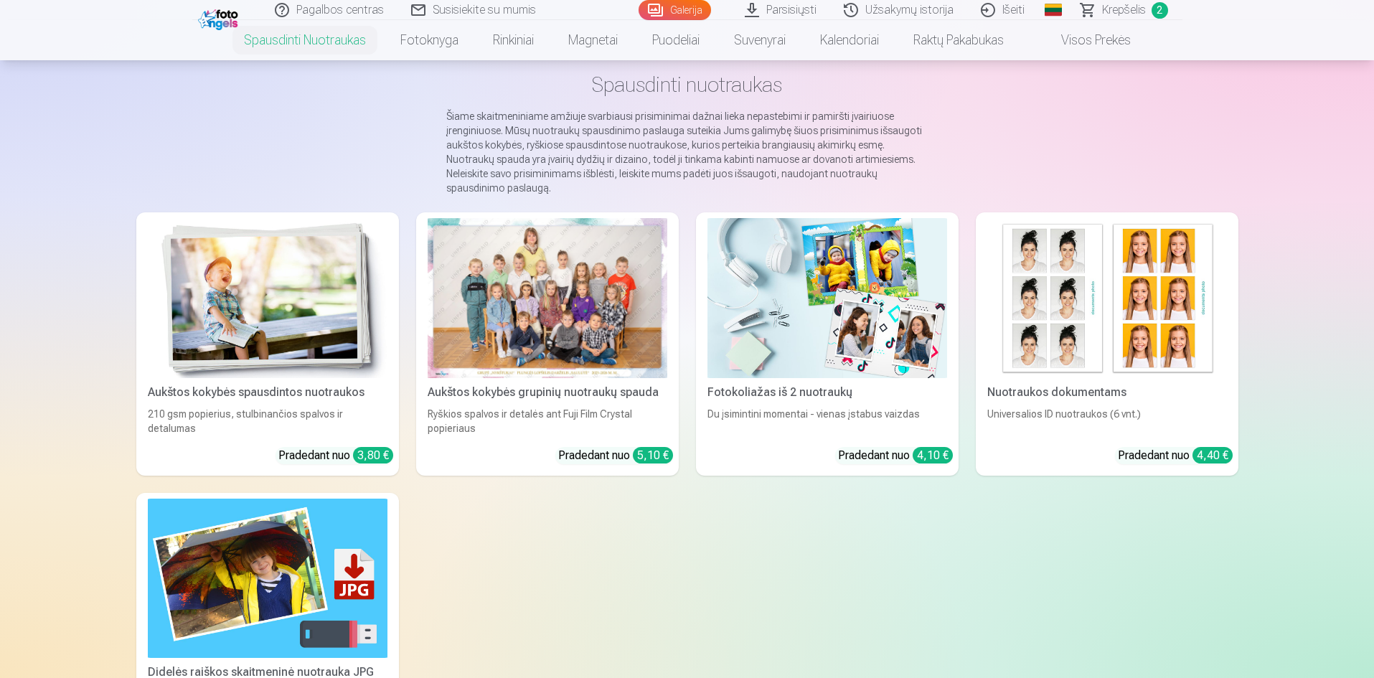
click at [318, 323] on img at bounding box center [268, 298] width 240 height 160
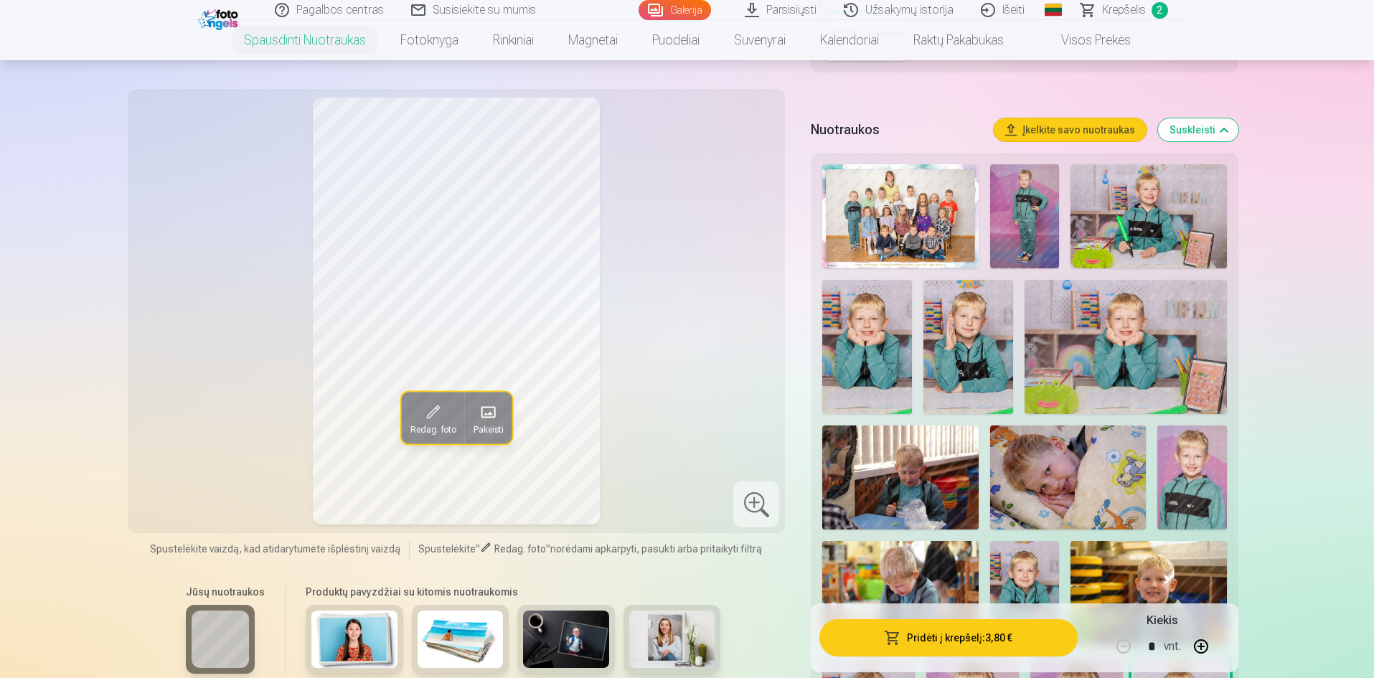
scroll to position [359, 0]
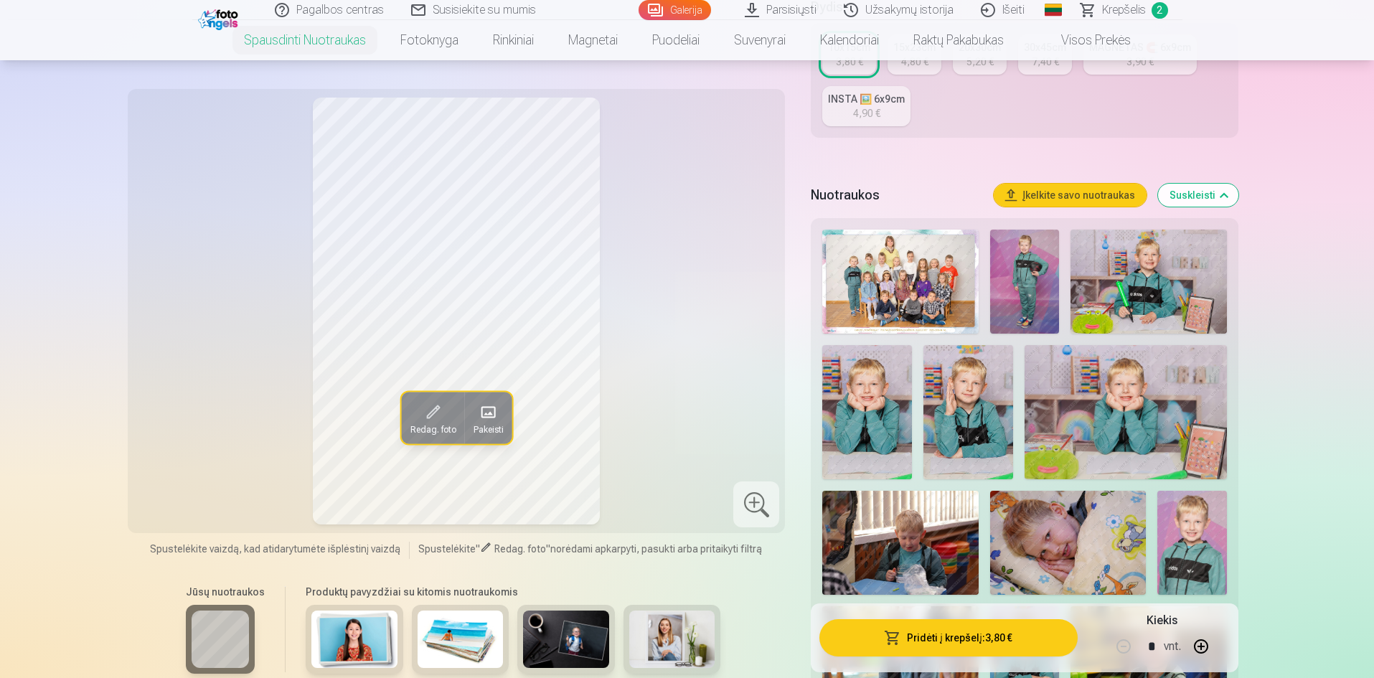
click at [997, 259] on img at bounding box center [1025, 282] width 70 height 104
click at [968, 377] on img at bounding box center [968, 412] width 90 height 135
click at [1142, 407] on img at bounding box center [1125, 412] width 202 height 134
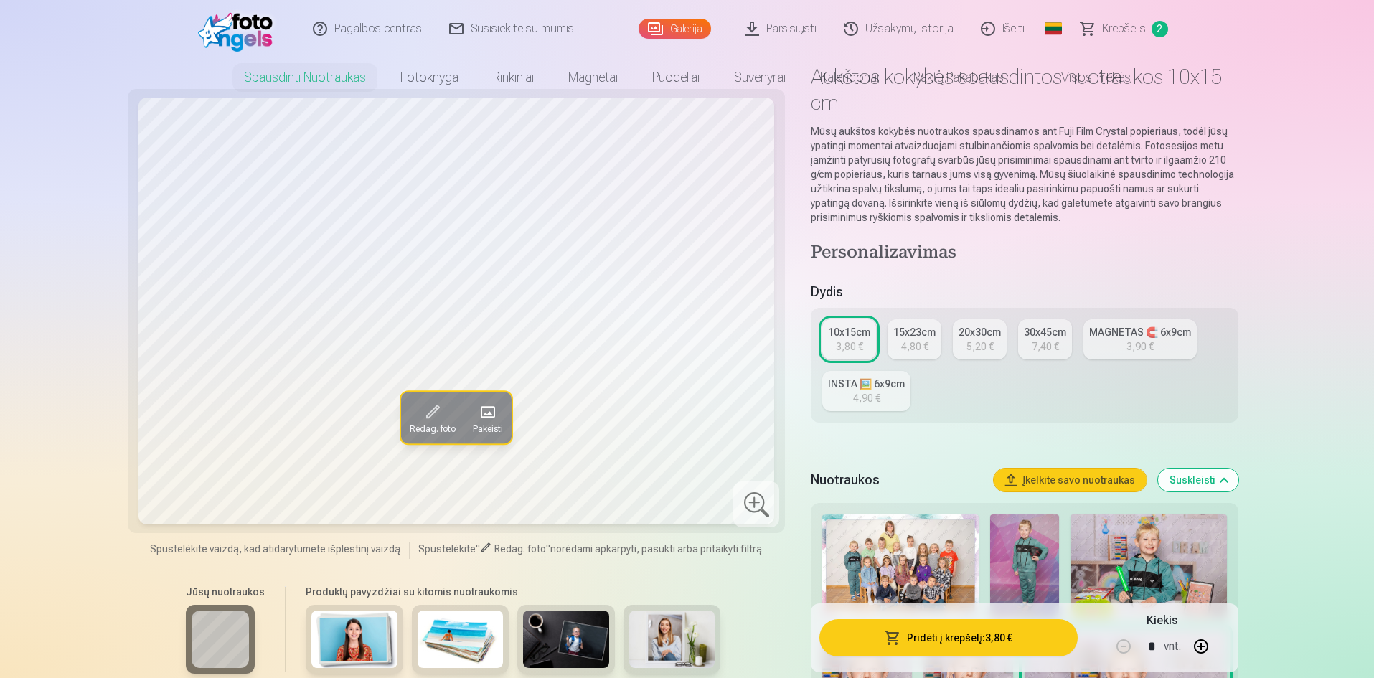
scroll to position [0, 0]
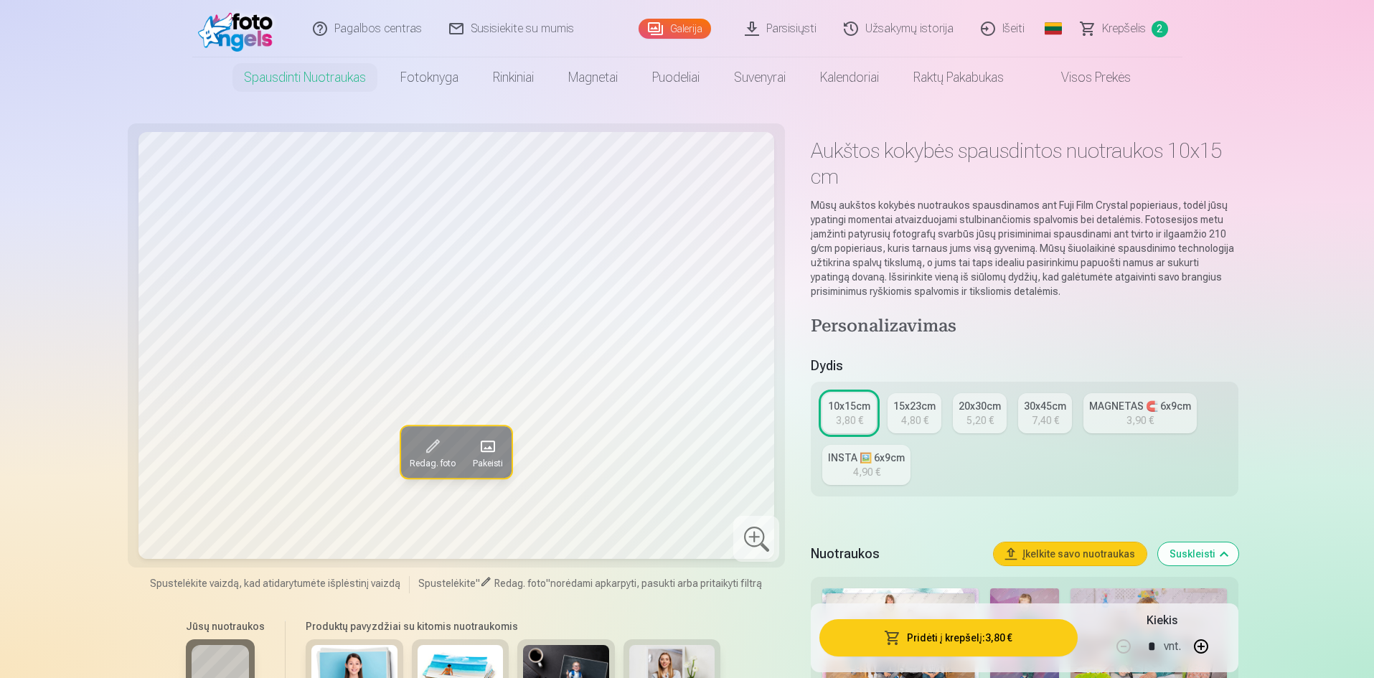
click at [1115, 24] on span "Krepšelis" at bounding box center [1124, 28] width 44 height 17
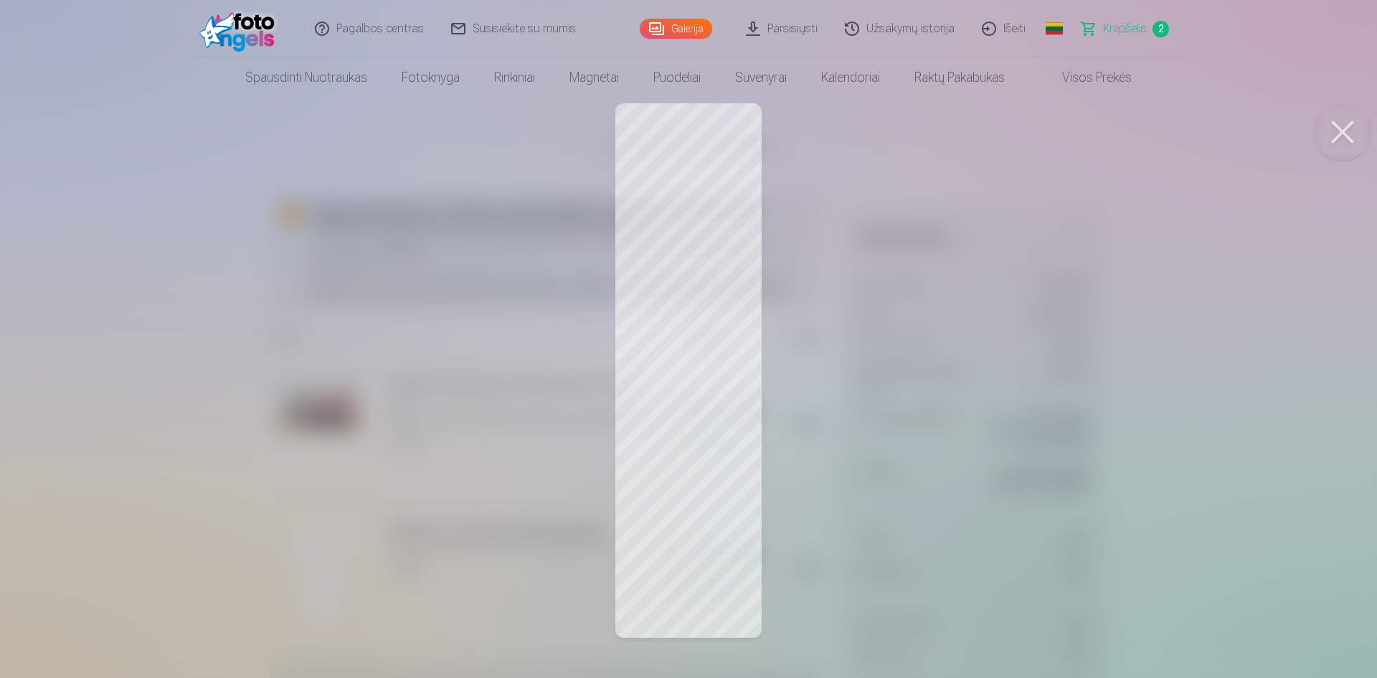
click at [1100, 19] on link "Krepšelis 2" at bounding box center [1126, 28] width 115 height 57
click at [1133, 23] on span "Krepšelis" at bounding box center [1125, 28] width 44 height 17
click at [1346, 128] on button at bounding box center [1342, 131] width 57 height 57
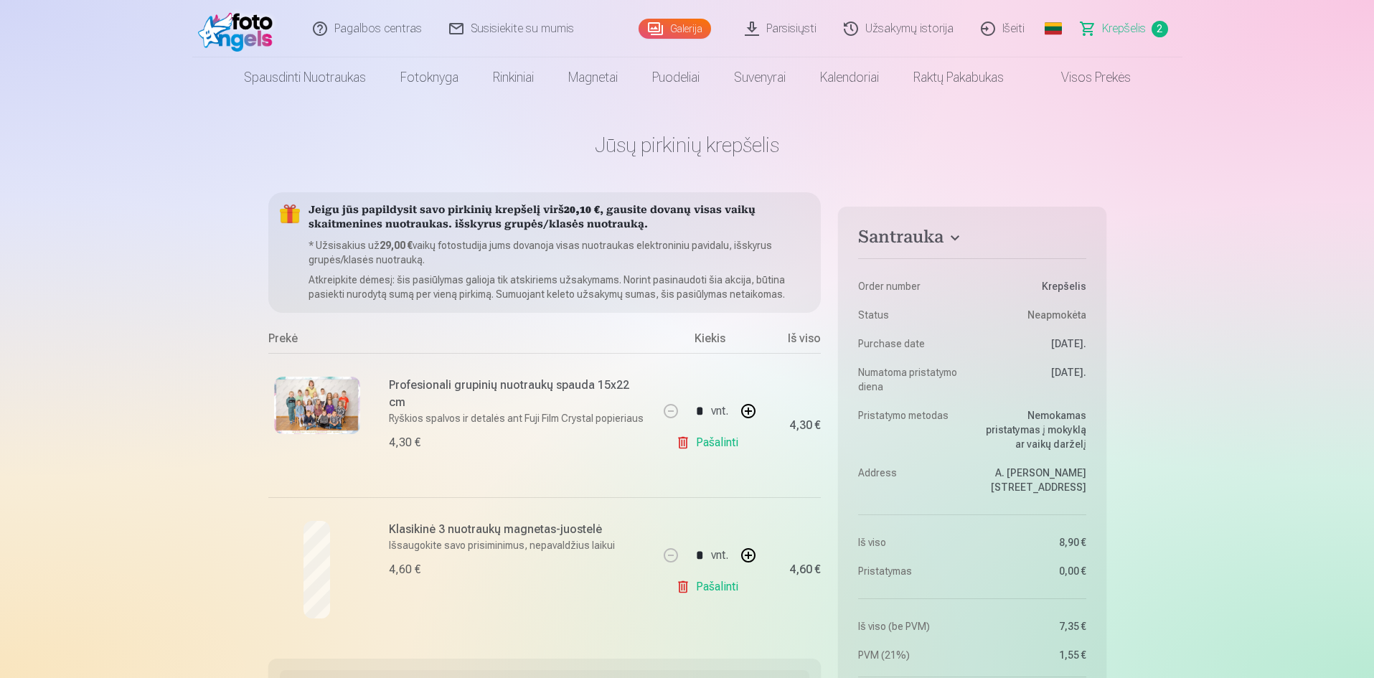
click at [1126, 27] on span "Krepšelis" at bounding box center [1124, 28] width 44 height 17
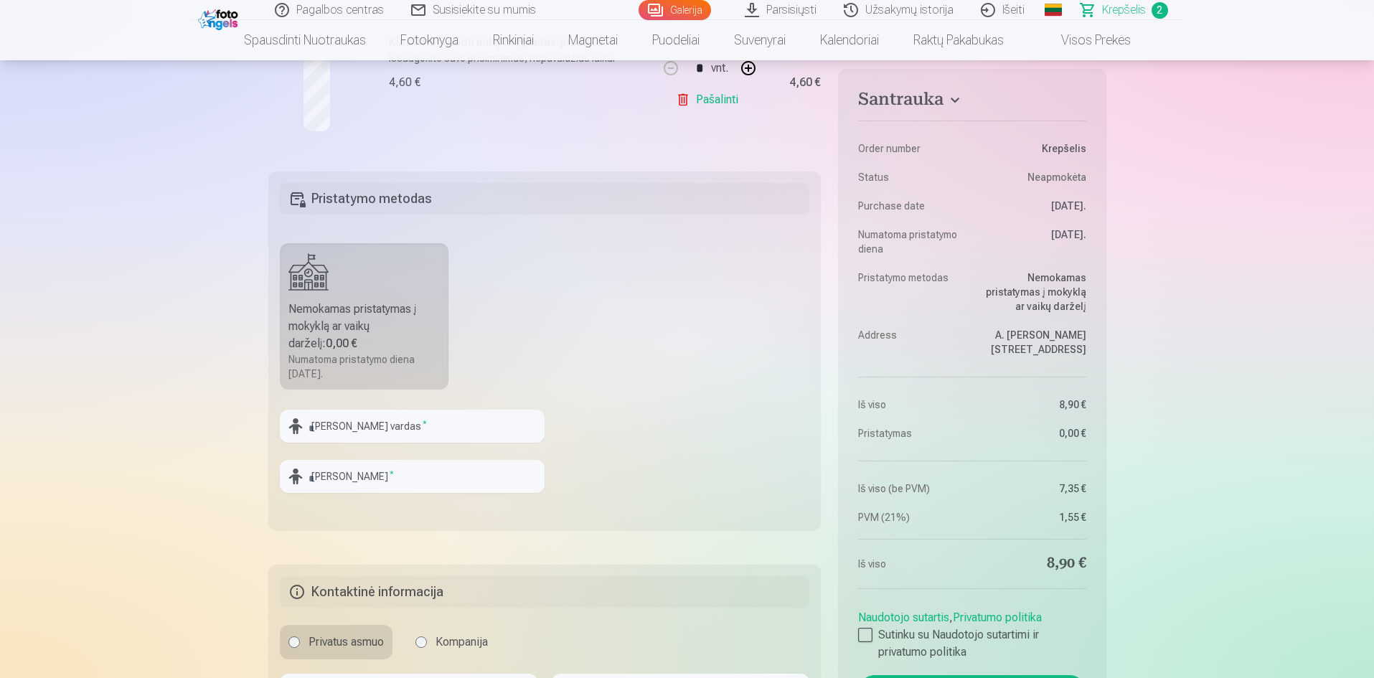
scroll to position [502, 0]
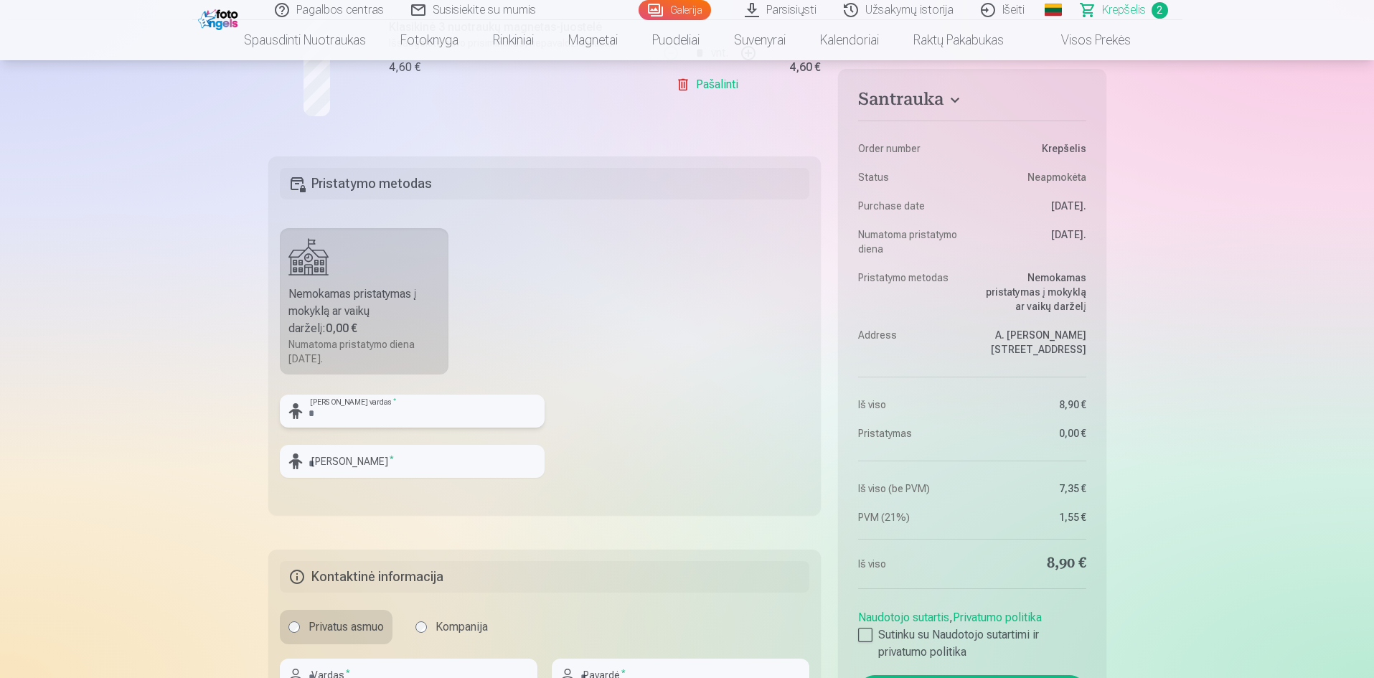
click at [407, 415] on input "text" at bounding box center [412, 411] width 265 height 33
type input "*"
type input "******"
click at [370, 460] on input "text" at bounding box center [412, 461] width 265 height 33
type input "*********"
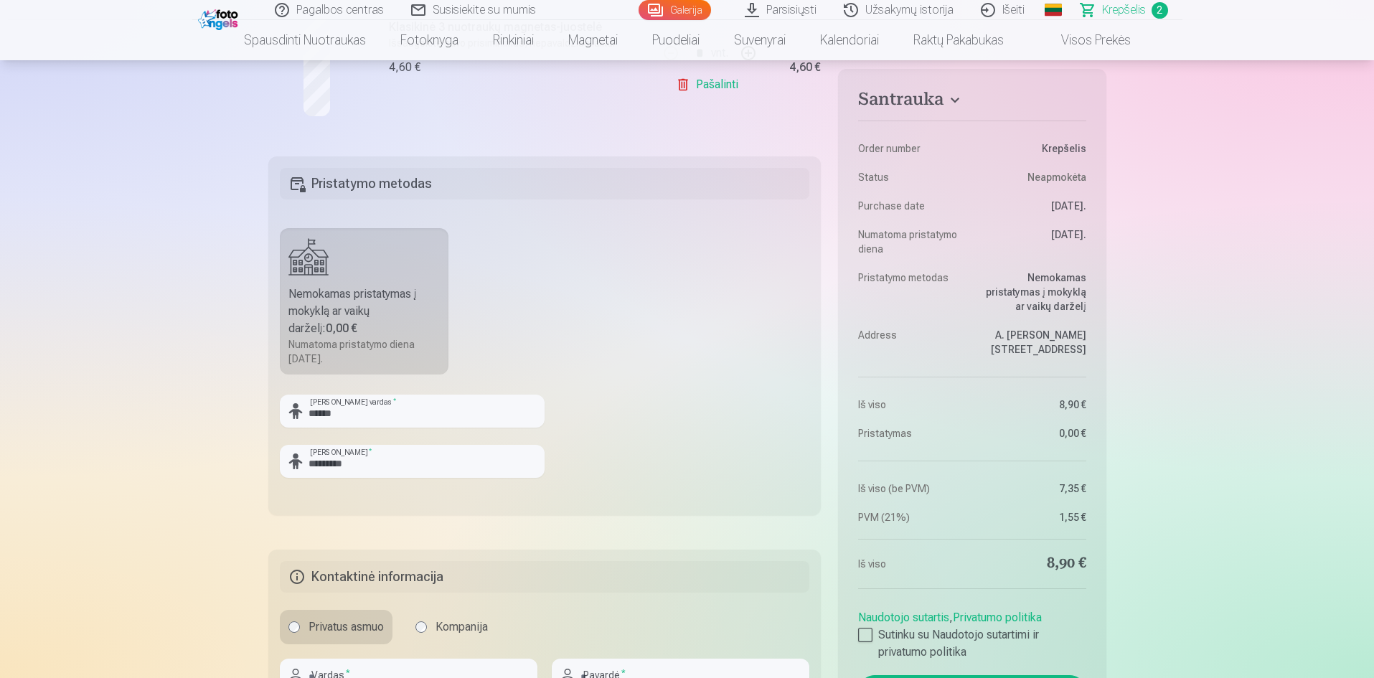
click at [660, 472] on fieldset "Pristatymo metodas Nemokamas pristatymas į mokyklą ar vaikų darželį : 0,00 € Nu…" at bounding box center [544, 335] width 553 height 359
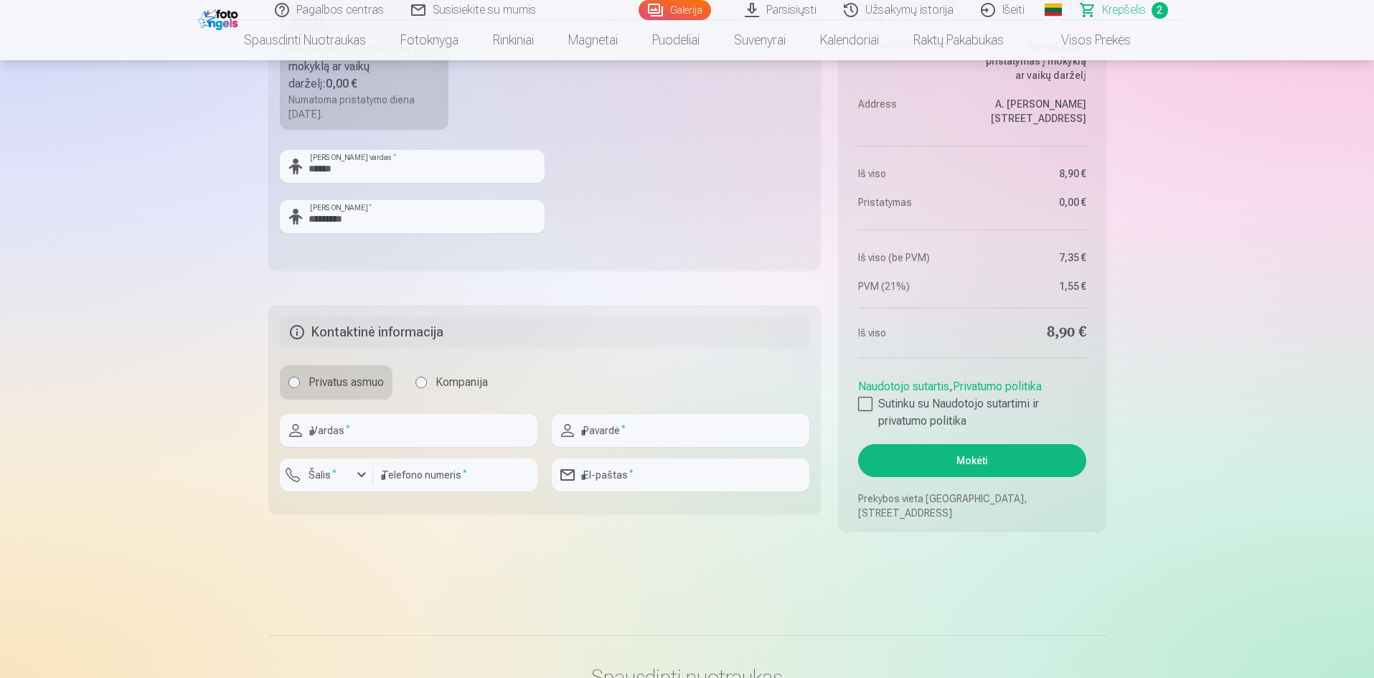
scroll to position [789, 0]
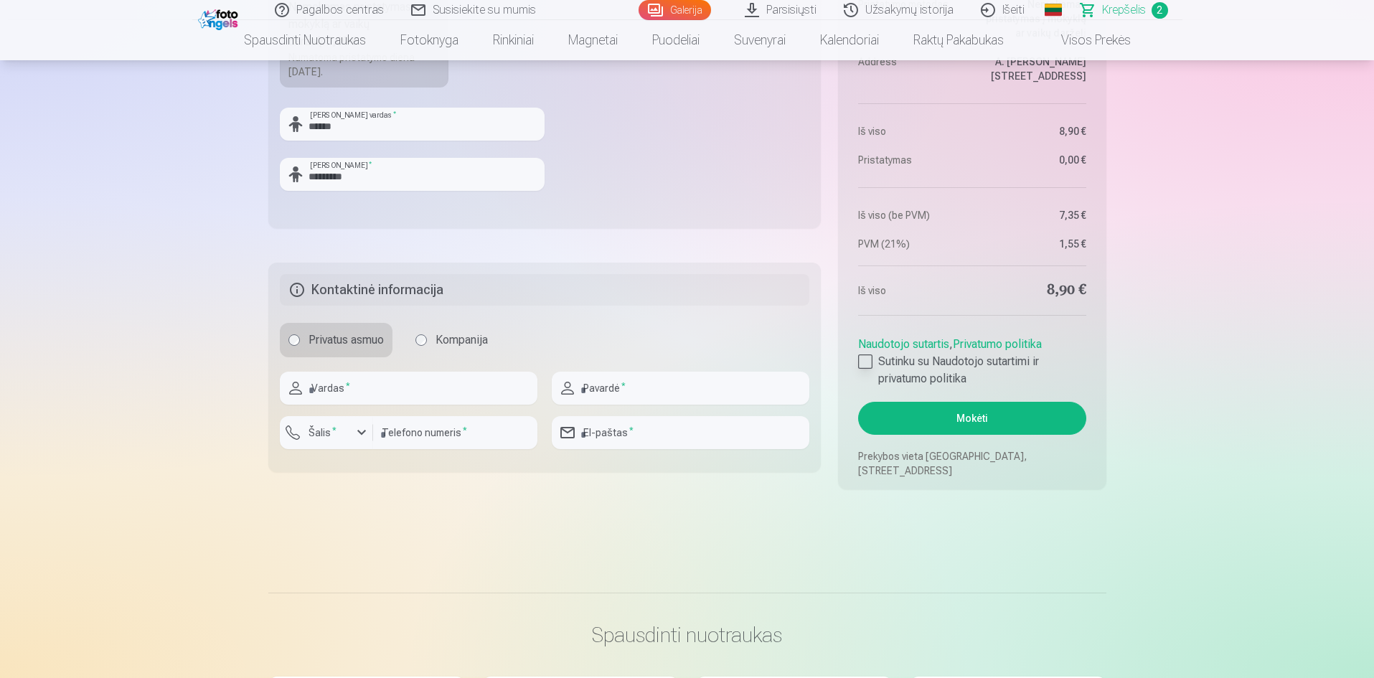
click at [867, 353] on label "Sutinku su Naudotojo sutartimi ir privatumo politika" at bounding box center [971, 370] width 227 height 34
click at [958, 417] on button "Mokėti" at bounding box center [971, 418] width 227 height 33
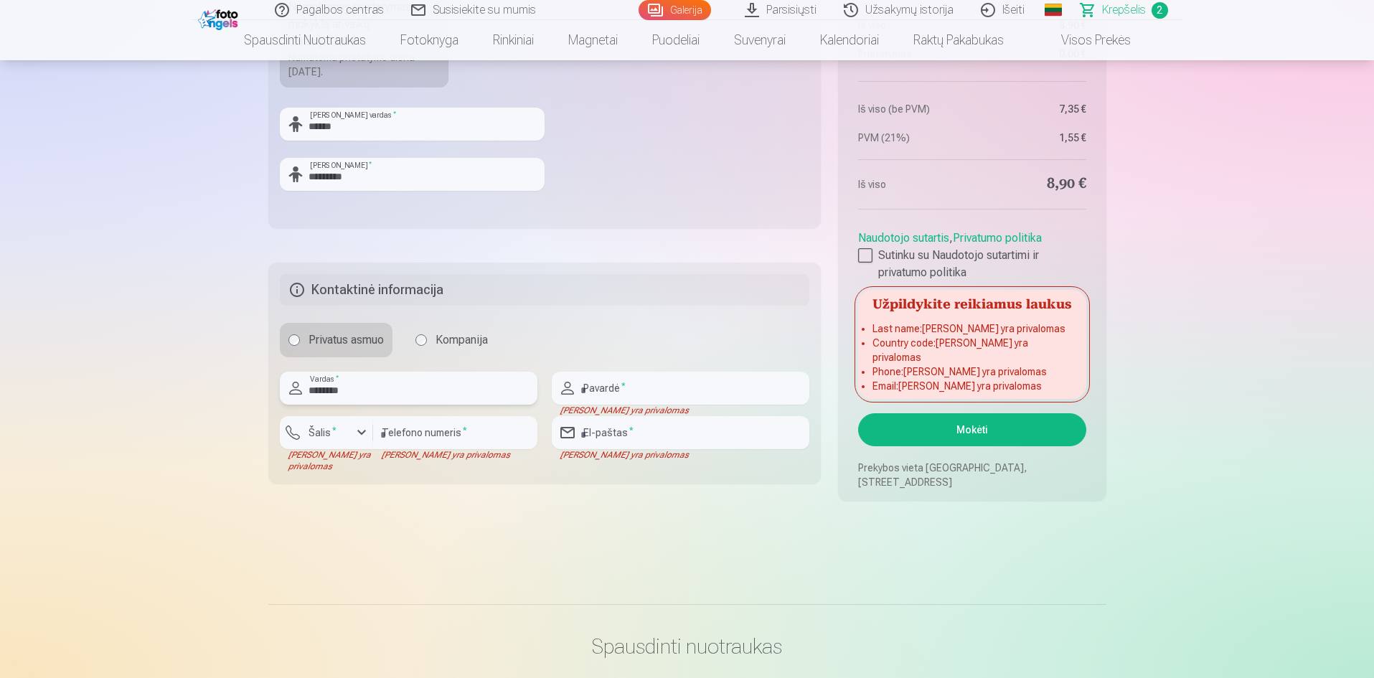
type input "********"
click at [661, 390] on input "text" at bounding box center [681, 388] width 258 height 33
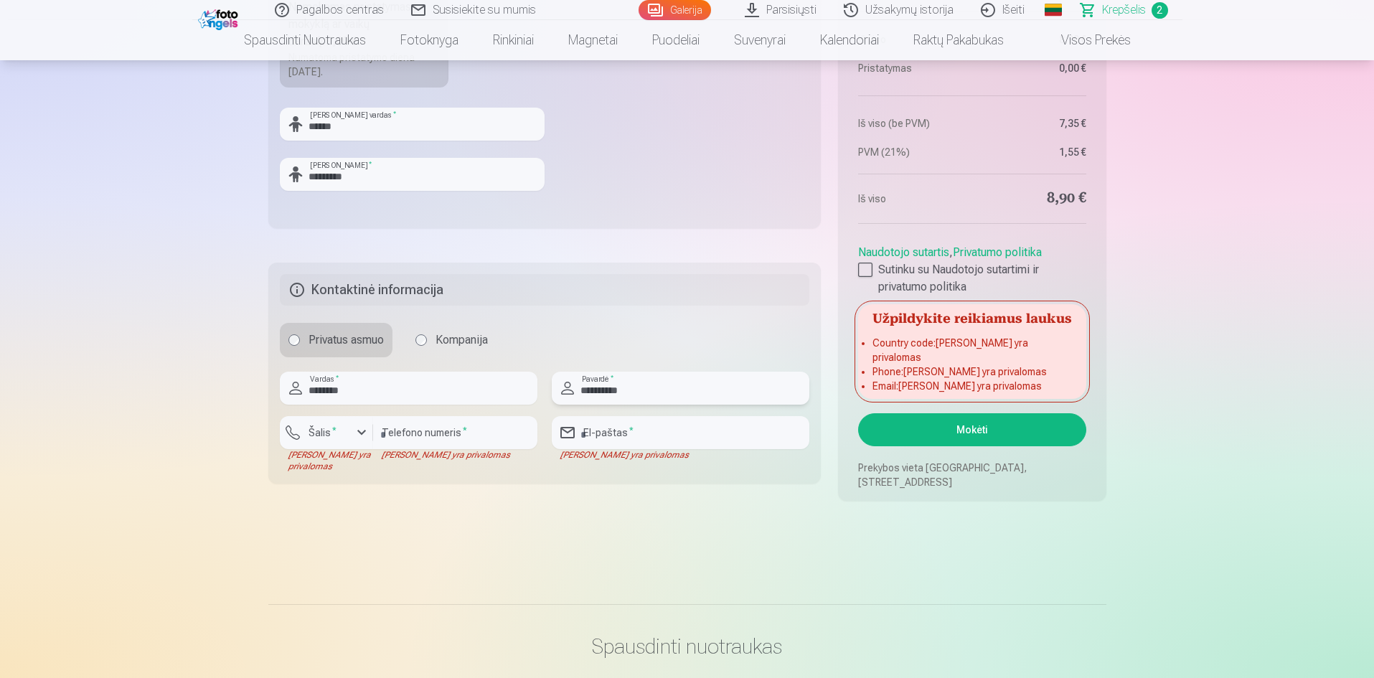
type input "**********"
click at [487, 433] on input "number" at bounding box center [455, 432] width 164 height 33
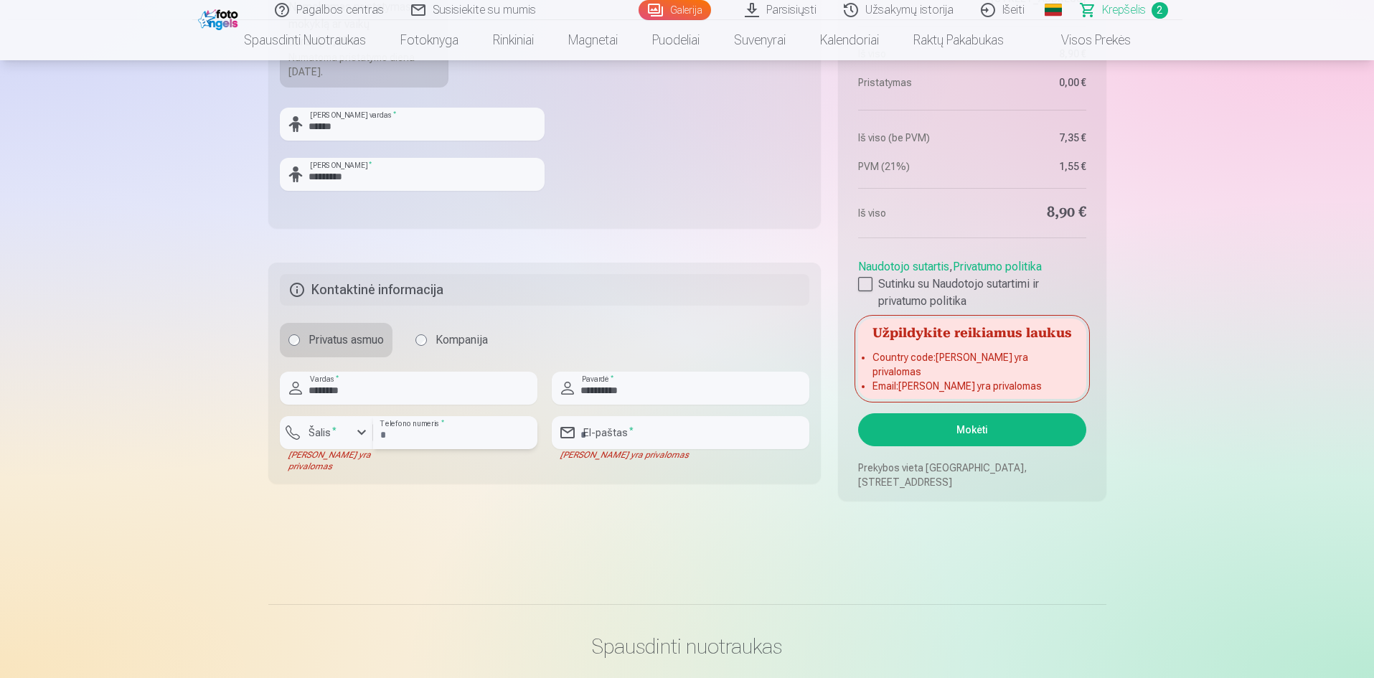
type input "*********"
click at [722, 436] on input "email" at bounding box center [681, 432] width 258 height 33
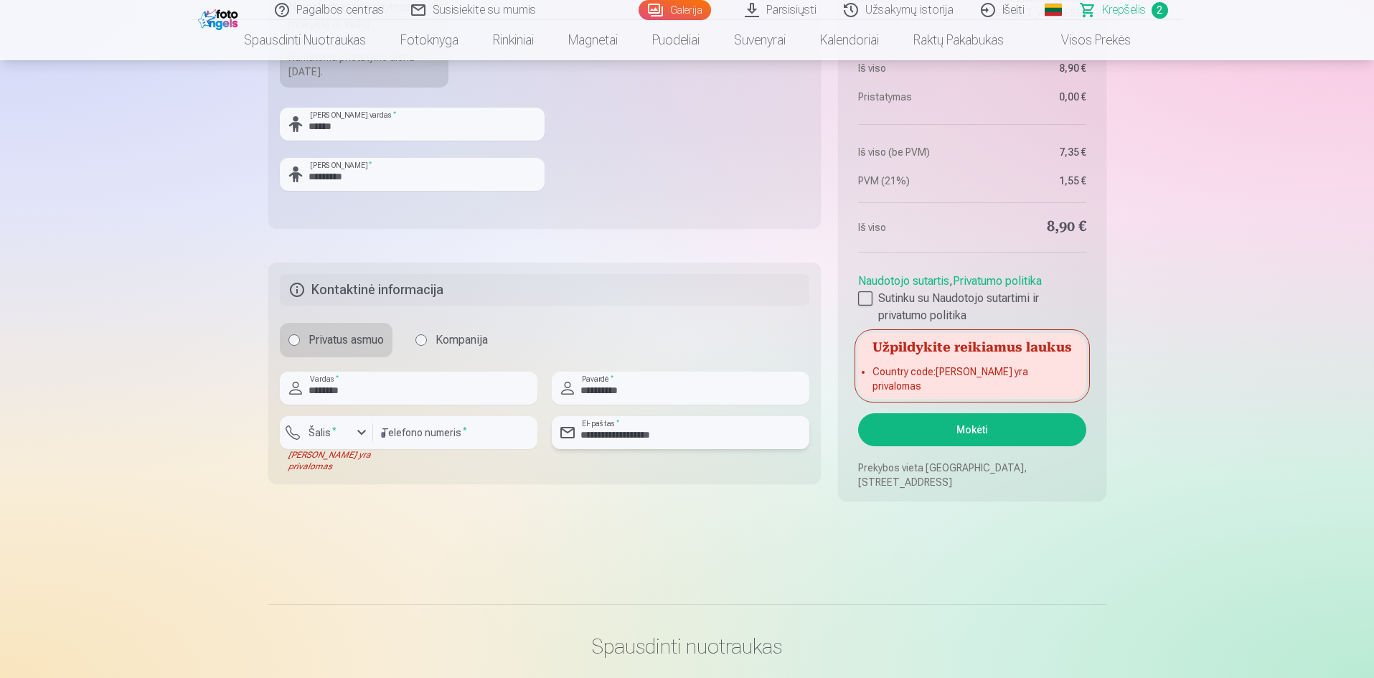
type input "**********"
click at [364, 435] on div "button" at bounding box center [361, 432] width 17 height 17
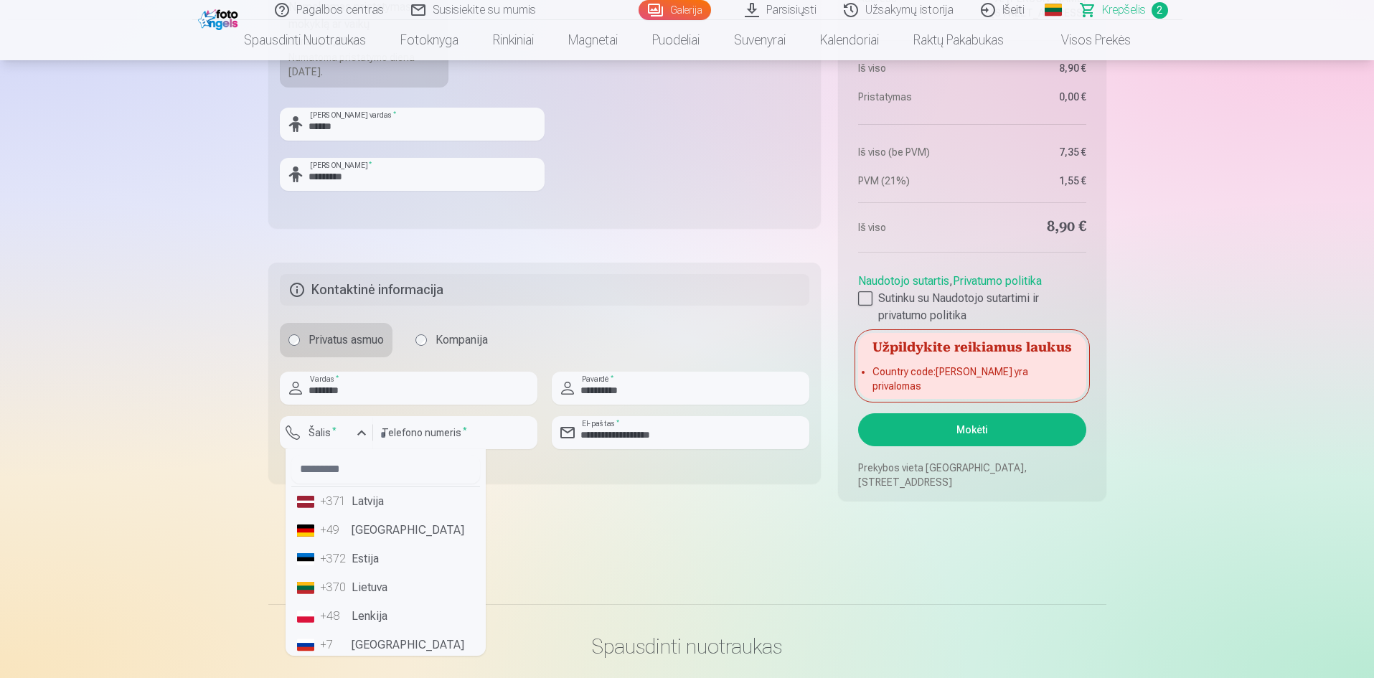
click at [385, 582] on li "+370 Lietuva" at bounding box center [385, 587] width 189 height 29
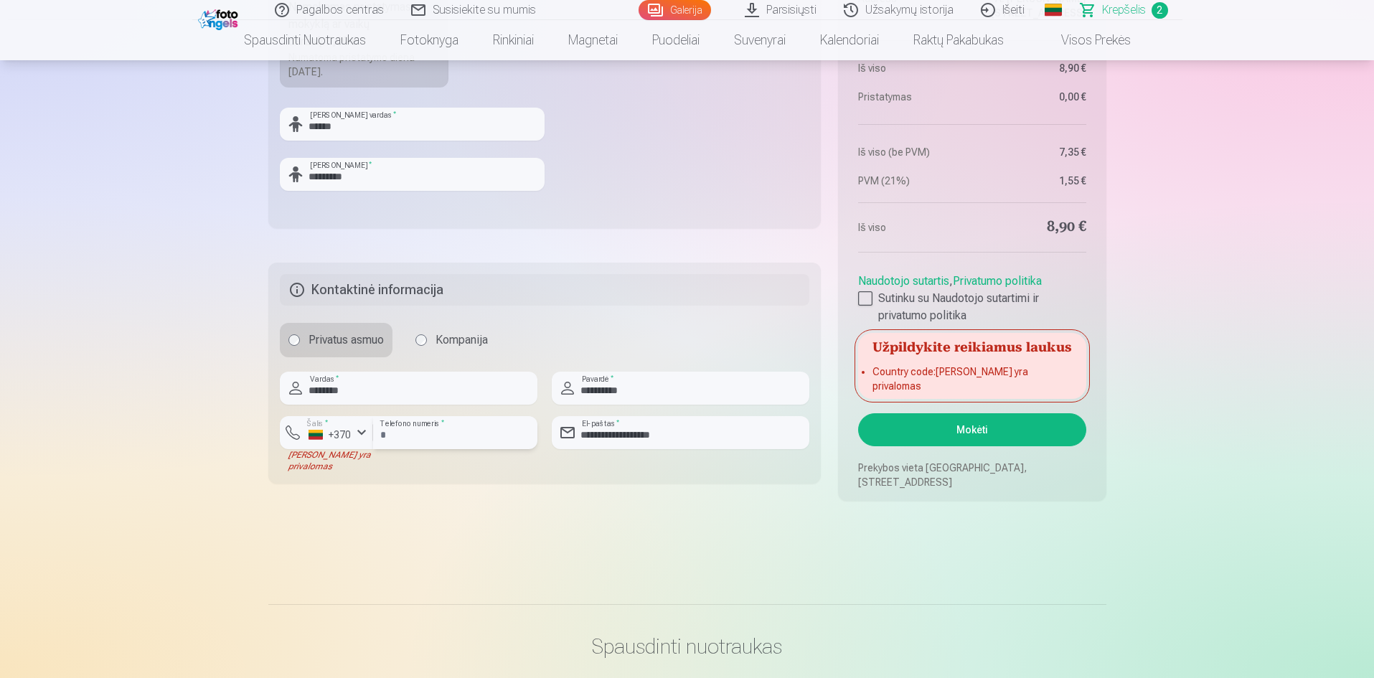
click at [385, 431] on input "*********" at bounding box center [455, 432] width 164 height 33
type input "********"
click at [981, 430] on button "Mokėti" at bounding box center [971, 429] width 227 height 33
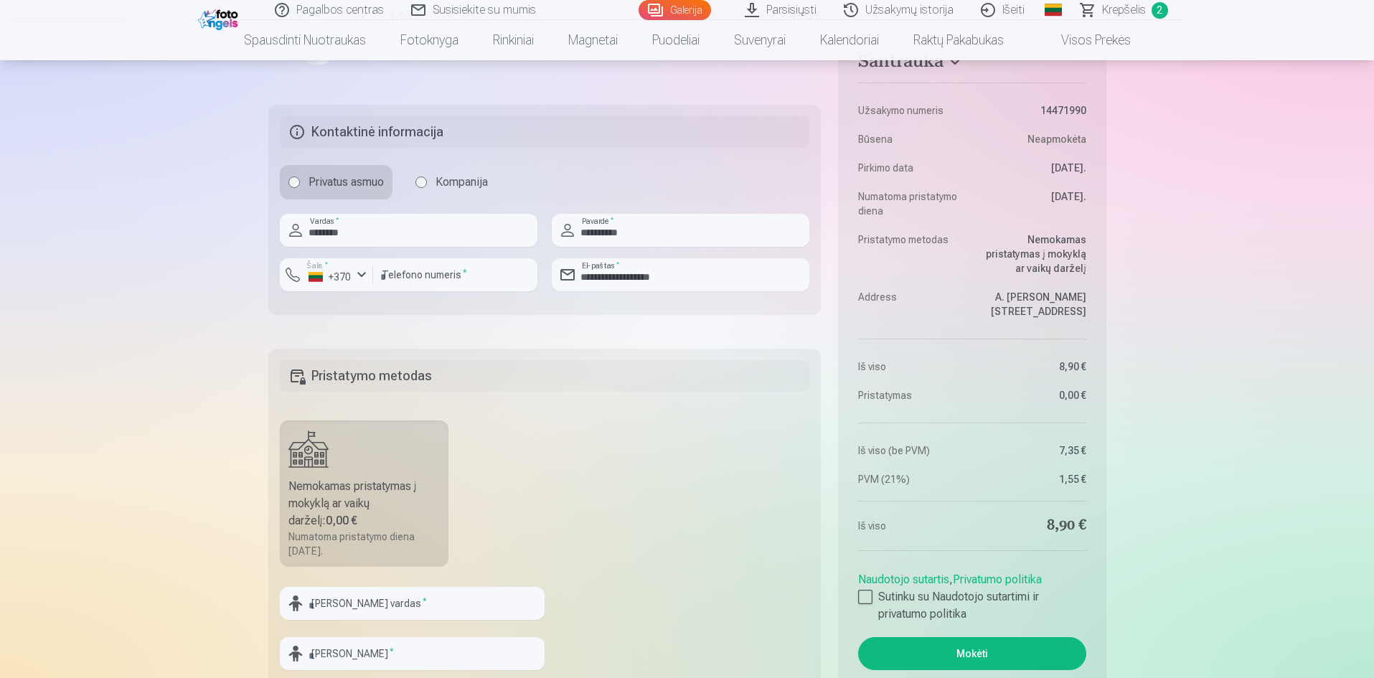
scroll to position [72, 0]
